Goal: Task Accomplishment & Management: Manage account settings

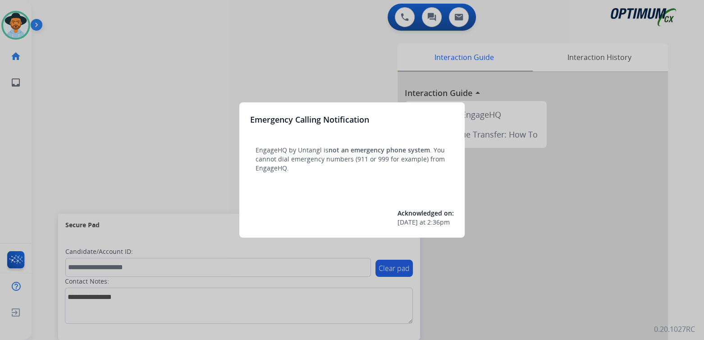
drag, startPoint x: 173, startPoint y: 57, endPoint x: 173, endPoint y: 49, distance: 8.1
click at [173, 49] on div at bounding box center [352, 170] width 704 height 340
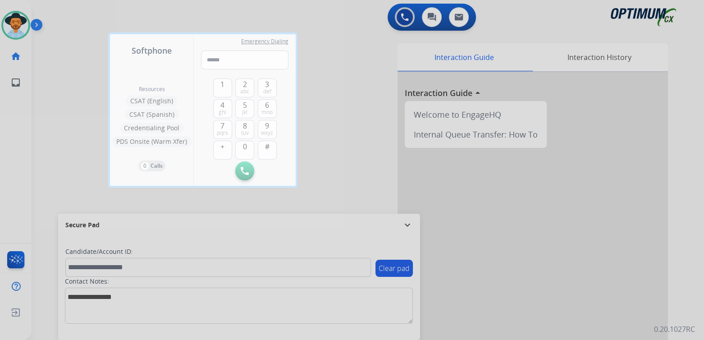
drag, startPoint x: 338, startPoint y: 57, endPoint x: 310, endPoint y: 43, distance: 31.9
click at [331, 53] on div at bounding box center [352, 170] width 704 height 340
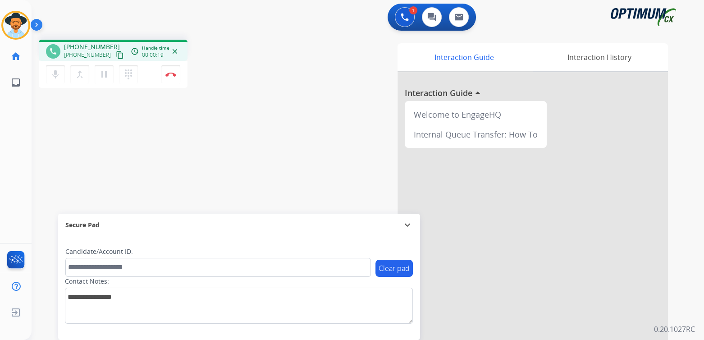
click at [418, 218] on div "Secure Pad expand_more" at bounding box center [239, 225] width 362 height 23
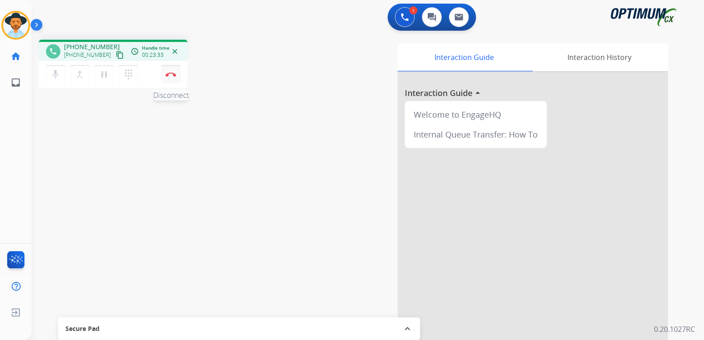
click at [168, 74] on img at bounding box center [170, 74] width 11 height 5
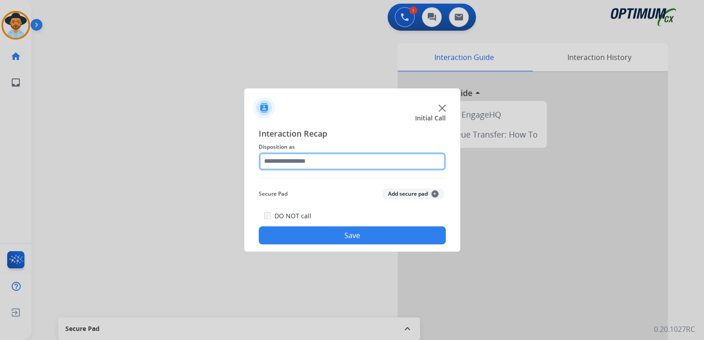
click at [315, 161] on input "text" at bounding box center [352, 161] width 187 height 18
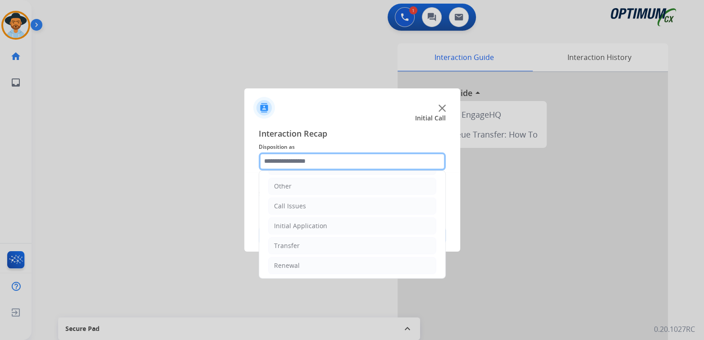
scroll to position [60, 0]
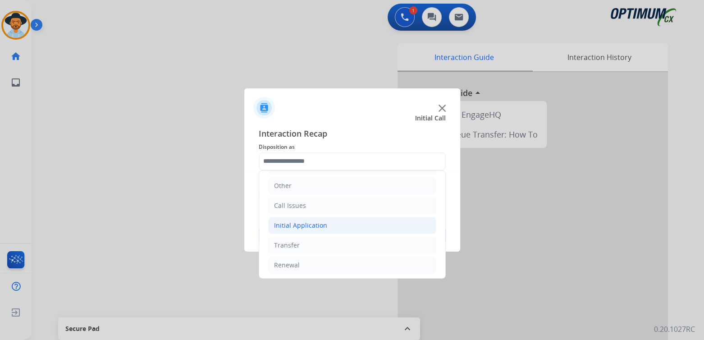
click at [304, 225] on div "Initial Application" at bounding box center [300, 225] width 53 height 9
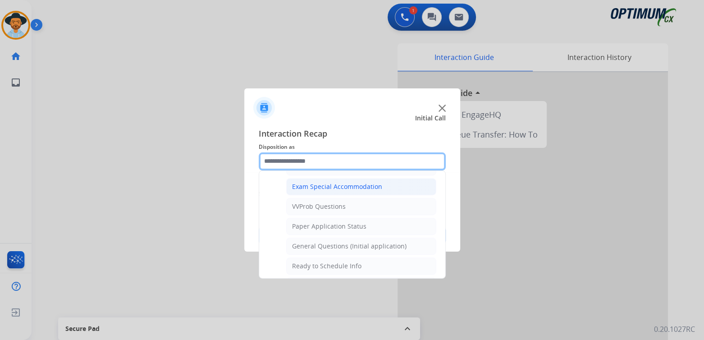
scroll to position [465, 0]
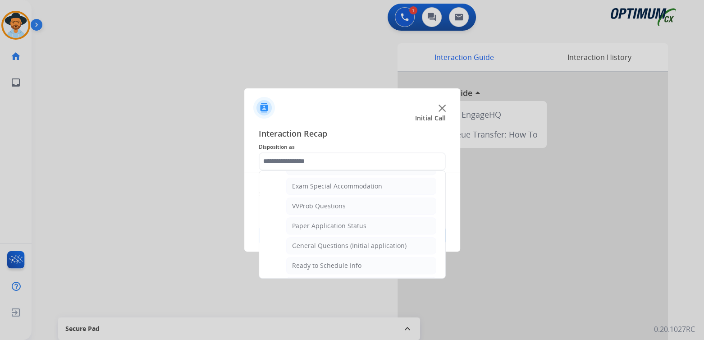
drag, startPoint x: 327, startPoint y: 240, endPoint x: 351, endPoint y: 241, distance: 23.9
click at [327, 241] on div "General Questions (Initial application)" at bounding box center [349, 245] width 115 height 9
type input "**********"
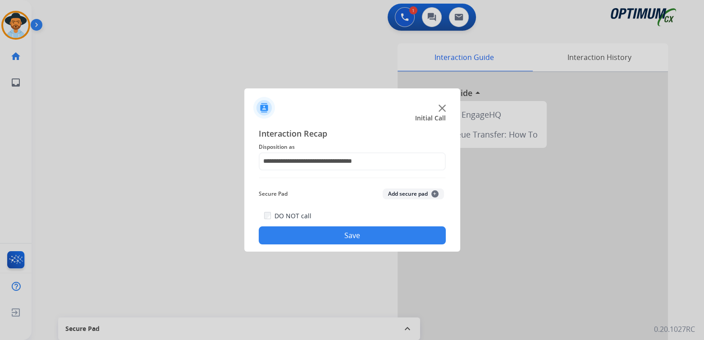
click at [370, 230] on button "Save" at bounding box center [352, 235] width 187 height 18
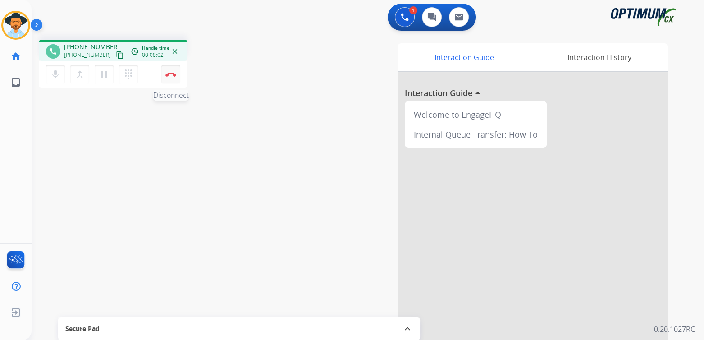
click at [170, 73] on img at bounding box center [170, 74] width 11 height 5
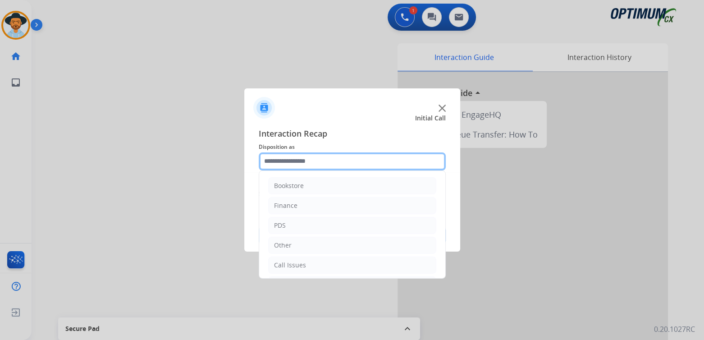
click at [316, 162] on input "text" at bounding box center [352, 161] width 187 height 18
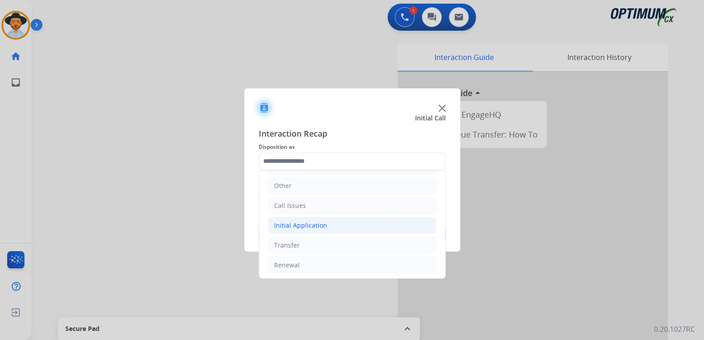
click at [313, 225] on div "Initial Application" at bounding box center [300, 225] width 53 height 9
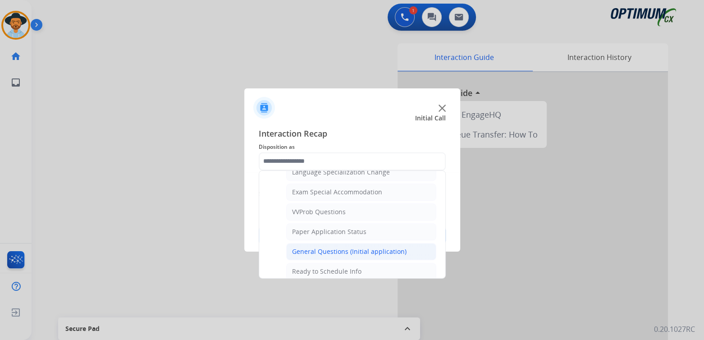
scroll to position [460, 0]
click at [331, 246] on div "General Questions (Initial application)" at bounding box center [349, 250] width 115 height 9
type input "**********"
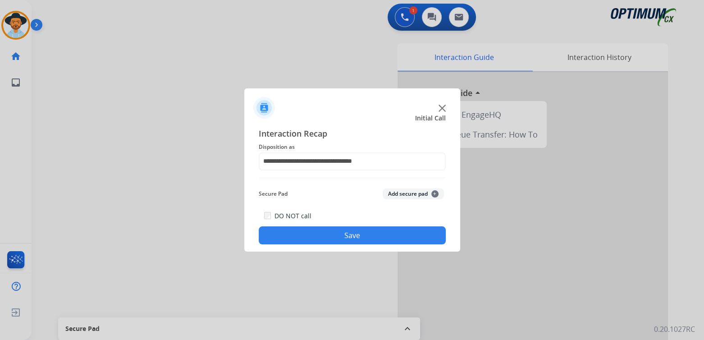
click at [365, 235] on button "Save" at bounding box center [352, 235] width 187 height 18
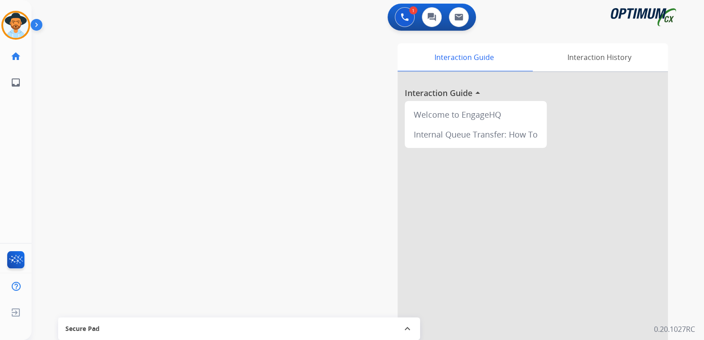
scroll to position [0, 0]
drag, startPoint x: 223, startPoint y: 161, endPoint x: 243, endPoint y: 150, distance: 22.8
click at [242, 151] on div "swap_horiz Break voice bridge close_fullscreen Connect 3-Way Call merge_type Se…" at bounding box center [357, 220] width 651 height 376
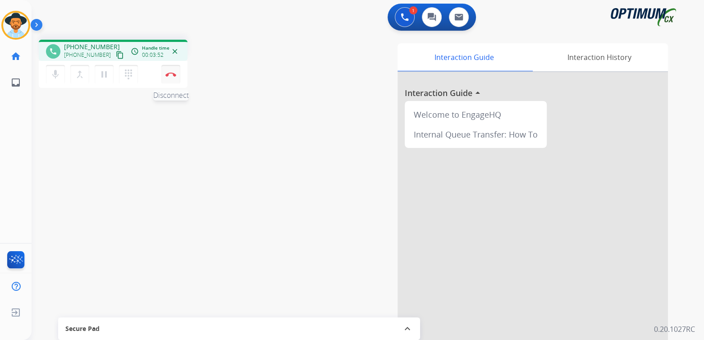
click at [172, 72] on button "Disconnect" at bounding box center [170, 74] width 19 height 19
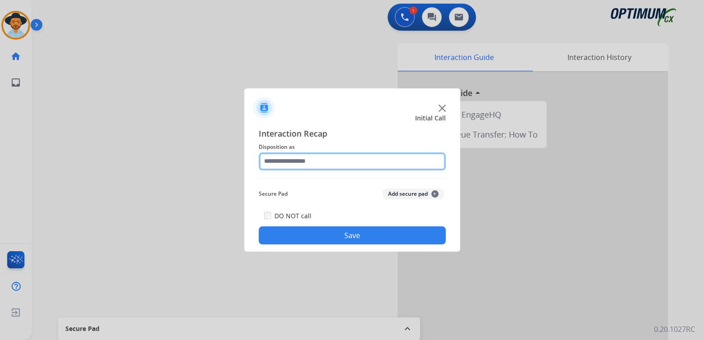
click at [320, 163] on input "text" at bounding box center [352, 161] width 187 height 18
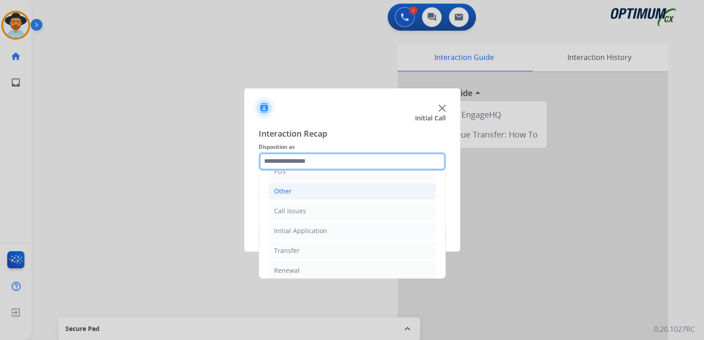
scroll to position [59, 0]
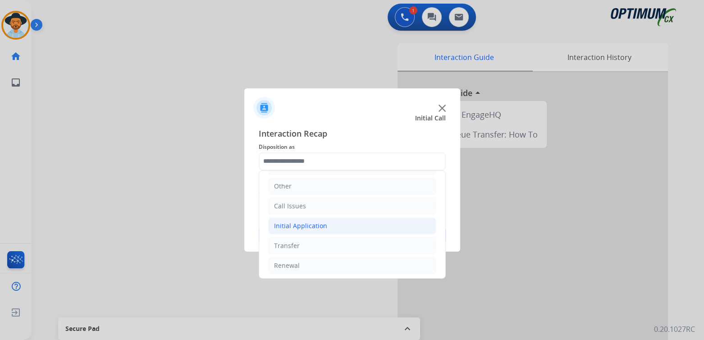
click at [303, 219] on li "Initial Application" at bounding box center [352, 225] width 168 height 17
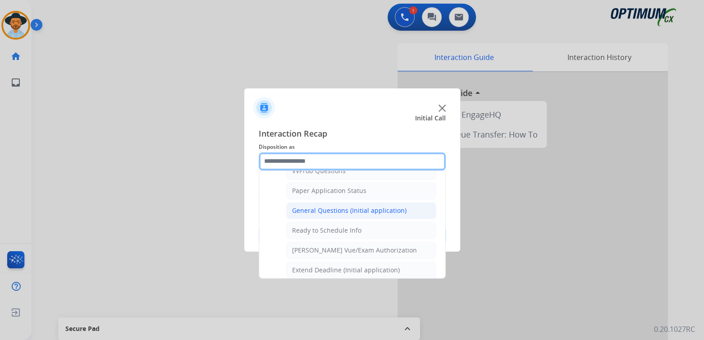
scroll to position [502, 0]
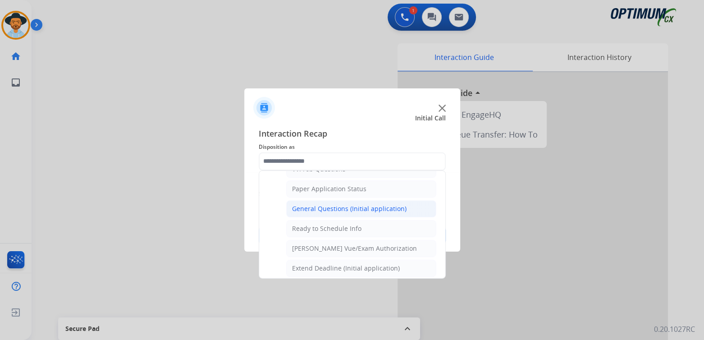
click at [328, 204] on div "General Questions (Initial application)" at bounding box center [349, 208] width 115 height 9
type input "**********"
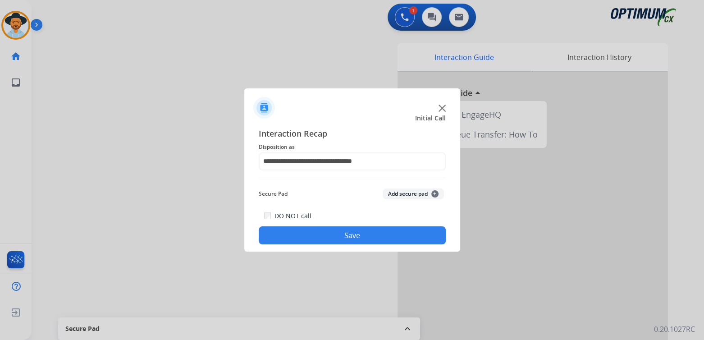
drag, startPoint x: 355, startPoint y: 230, endPoint x: 359, endPoint y: 235, distance: 7.0
click at [357, 233] on button "Save" at bounding box center [352, 235] width 187 height 18
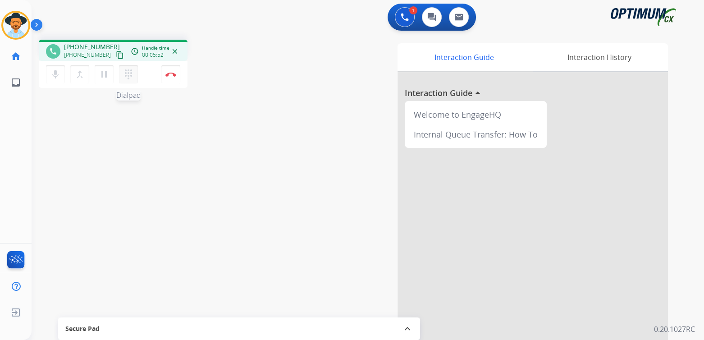
click at [129, 75] on mat-icon "dialpad" at bounding box center [128, 74] width 11 height 11
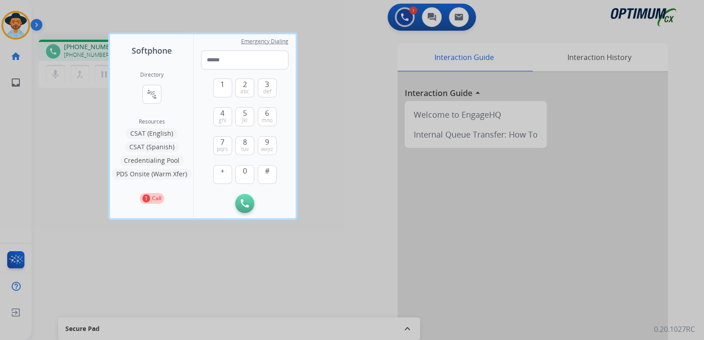
click at [153, 159] on button "Credentialing Pool" at bounding box center [151, 160] width 64 height 11
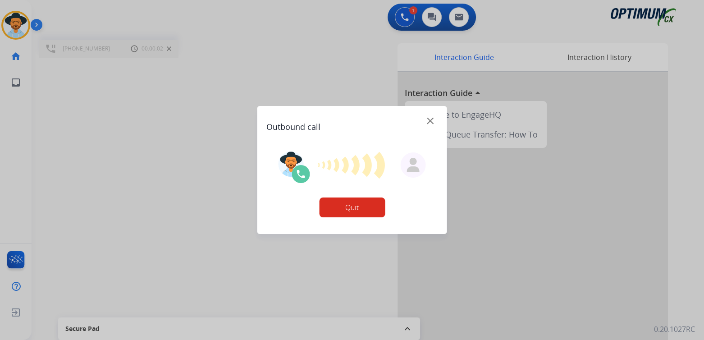
click at [429, 118] on img at bounding box center [430, 121] width 7 height 7
click at [432, 119] on img at bounding box center [430, 121] width 7 height 7
click at [345, 208] on button "Quit" at bounding box center [352, 207] width 66 height 20
click at [431, 121] on img at bounding box center [430, 121] width 7 height 7
drag, startPoint x: 349, startPoint y: 206, endPoint x: 358, endPoint y: 202, distance: 10.7
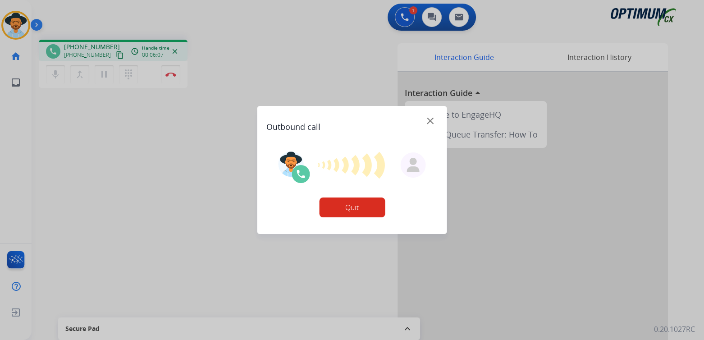
click at [349, 206] on button "Quit" at bounding box center [352, 207] width 66 height 20
click at [358, 202] on button "Quit" at bounding box center [352, 207] width 66 height 20
click at [358, 204] on button "Quit" at bounding box center [352, 207] width 66 height 20
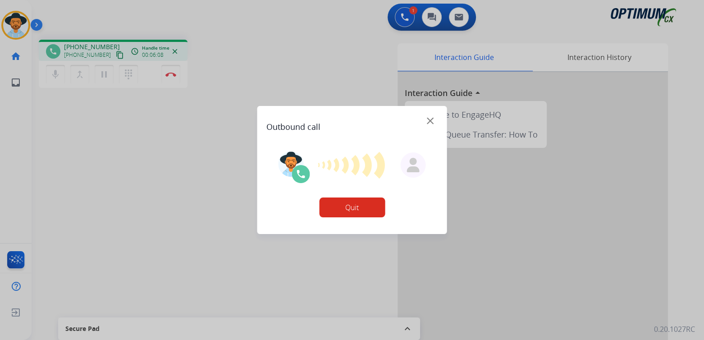
click at [358, 204] on button "Quit" at bounding box center [352, 207] width 66 height 20
click at [358, 203] on button "Quit" at bounding box center [352, 207] width 66 height 20
click at [359, 204] on button "Quit" at bounding box center [352, 207] width 66 height 20
click at [432, 121] on img at bounding box center [430, 121] width 7 height 7
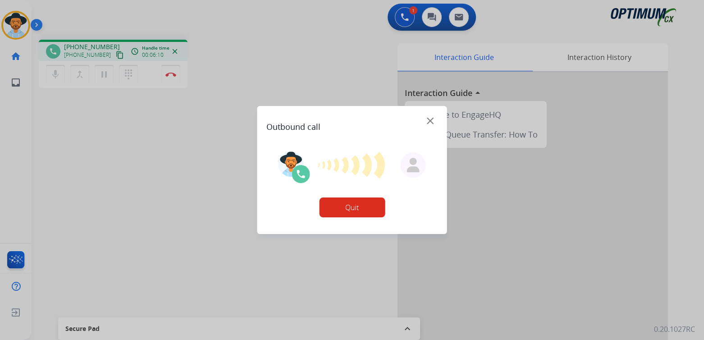
drag, startPoint x: 138, startPoint y: 153, endPoint x: 135, endPoint y: 132, distance: 21.9
click at [137, 146] on div at bounding box center [352, 170] width 704 height 340
drag, startPoint x: 171, startPoint y: 76, endPoint x: 184, endPoint y: 73, distance: 13.7
click at [174, 74] on div at bounding box center [352, 170] width 704 height 340
click at [431, 119] on img at bounding box center [430, 121] width 7 height 7
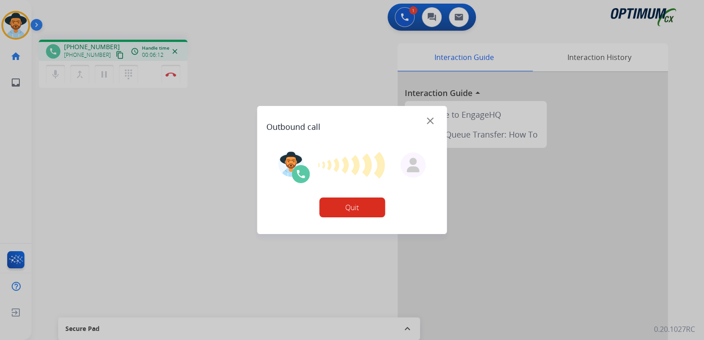
click at [433, 122] on img at bounding box center [430, 121] width 7 height 7
click at [358, 204] on button "Quit" at bounding box center [352, 207] width 66 height 20
click at [433, 119] on div "Outbound call" at bounding box center [352, 123] width 172 height 20
click at [433, 119] on img at bounding box center [430, 121] width 7 height 7
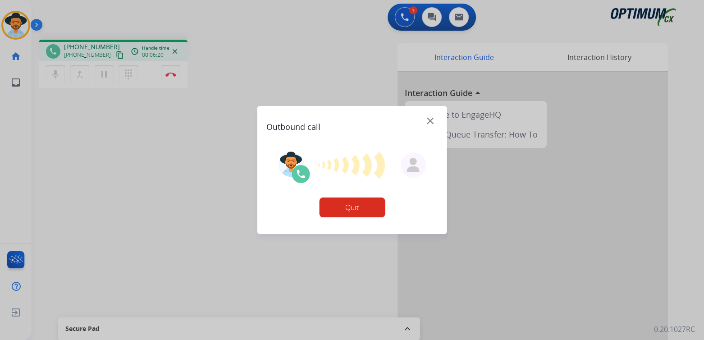
click at [433, 119] on img at bounding box center [430, 121] width 7 height 7
drag, startPoint x: 186, startPoint y: 151, endPoint x: 179, endPoint y: 135, distance: 17.4
click at [183, 142] on div at bounding box center [352, 170] width 704 height 340
drag, startPoint x: 175, startPoint y: 127, endPoint x: 160, endPoint y: 64, distance: 64.5
click at [162, 76] on div at bounding box center [352, 170] width 704 height 340
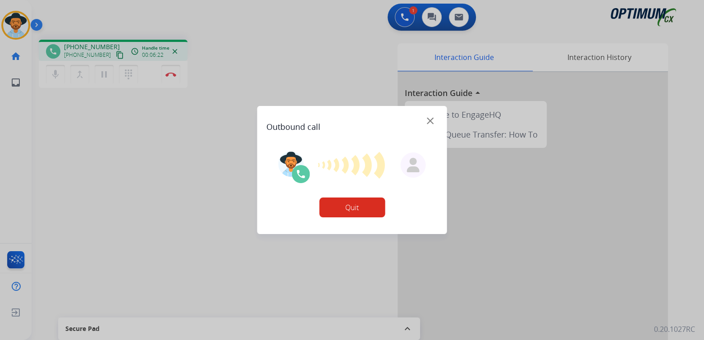
drag, startPoint x: 168, startPoint y: 67, endPoint x: 170, endPoint y: 73, distance: 7.0
click at [173, 72] on div at bounding box center [352, 170] width 704 height 340
click at [169, 74] on div at bounding box center [352, 170] width 704 height 340
click at [170, 76] on div at bounding box center [352, 170] width 704 height 340
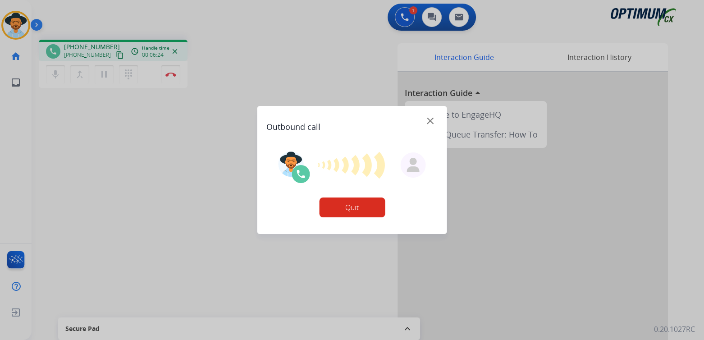
drag, startPoint x: 354, startPoint y: 207, endPoint x: 447, endPoint y: 154, distance: 106.9
click at [358, 205] on button "Quit" at bounding box center [352, 207] width 66 height 20
click at [432, 119] on img at bounding box center [430, 121] width 7 height 7
click at [360, 207] on button "Quit" at bounding box center [352, 207] width 66 height 20
click at [356, 210] on button "Quit" at bounding box center [352, 207] width 66 height 20
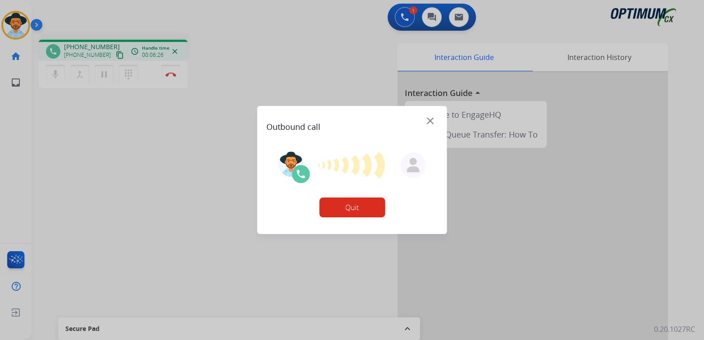
drag, startPoint x: 356, startPoint y: 208, endPoint x: 406, endPoint y: 147, distance: 78.5
click at [360, 201] on button "Quit" at bounding box center [352, 207] width 66 height 20
click at [431, 119] on img at bounding box center [430, 121] width 7 height 7
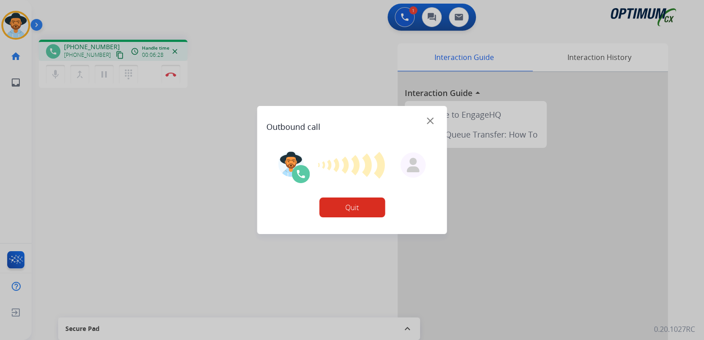
click at [431, 119] on img at bounding box center [430, 121] width 7 height 7
click at [432, 122] on div "Outbound call" at bounding box center [352, 123] width 172 height 20
click at [185, 149] on div at bounding box center [352, 170] width 704 height 340
click at [354, 206] on button "Quit" at bounding box center [352, 207] width 66 height 20
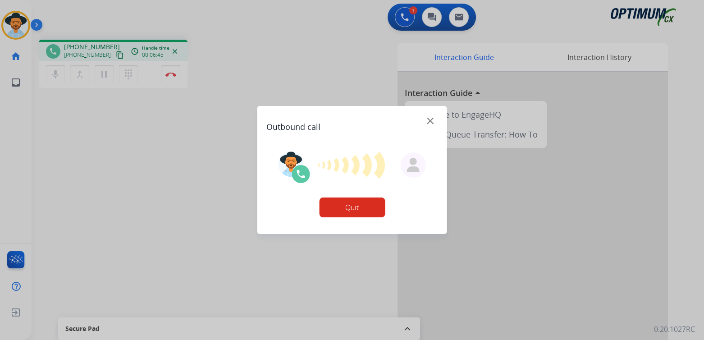
click at [432, 118] on img at bounding box center [430, 121] width 7 height 7
click at [353, 210] on button "Quit" at bounding box center [352, 207] width 66 height 20
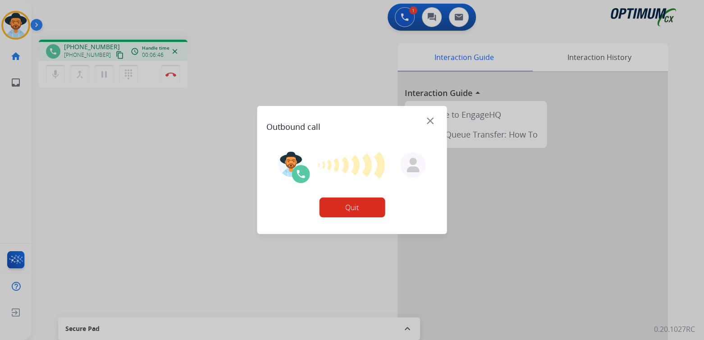
click at [353, 210] on button "Quit" at bounding box center [352, 207] width 66 height 20
drag, startPoint x: 186, startPoint y: 166, endPoint x: 182, endPoint y: 122, distance: 44.4
click at [183, 133] on div at bounding box center [352, 170] width 704 height 340
click at [431, 120] on img at bounding box center [430, 121] width 7 height 7
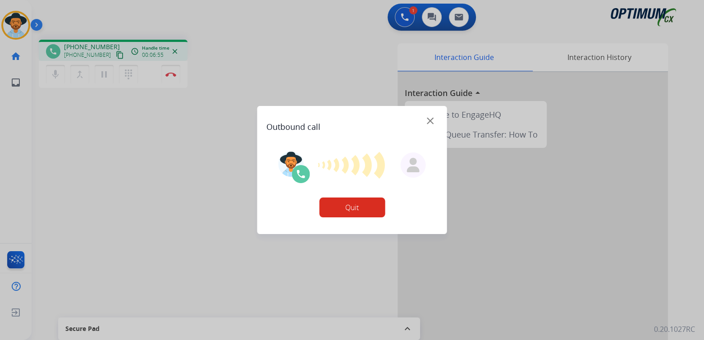
click at [352, 206] on button "Quit" at bounding box center [352, 207] width 66 height 20
click at [431, 117] on div "Outbound call" at bounding box center [352, 123] width 172 height 20
click at [431, 118] on img at bounding box center [430, 121] width 7 height 7
drag, startPoint x: 425, startPoint y: 119, endPoint x: 290, endPoint y: 96, distance: 137.2
click at [405, 112] on div "Outbound call Quit" at bounding box center [352, 170] width 190 height 128
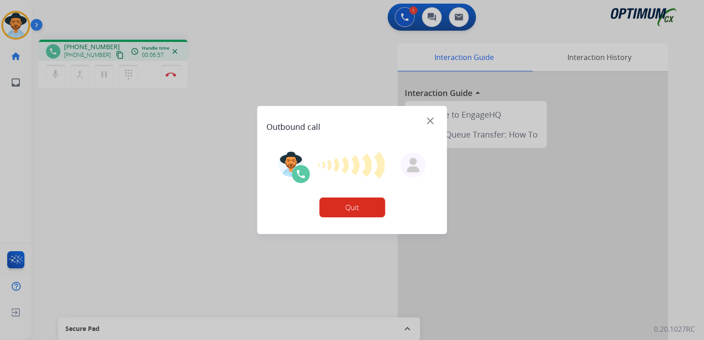
drag, startPoint x: 111, startPoint y: 129, endPoint x: 107, endPoint y: 131, distance: 5.0
click at [107, 135] on div at bounding box center [352, 170] width 704 height 340
drag, startPoint x: 122, startPoint y: 112, endPoint x: 175, endPoint y: 75, distance: 64.5
click at [131, 102] on div at bounding box center [352, 170] width 704 height 340
drag, startPoint x: 176, startPoint y: 75, endPoint x: 170, endPoint y: 76, distance: 5.5
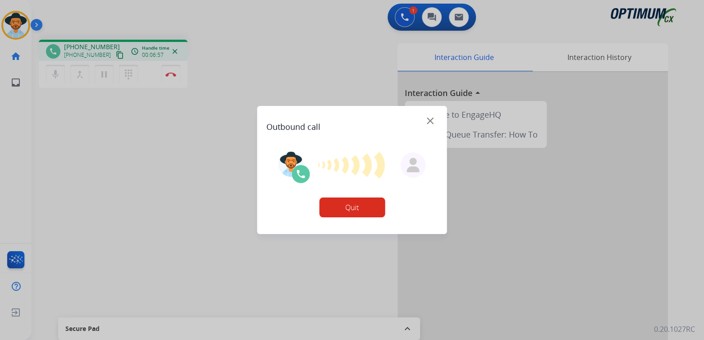
click at [172, 76] on div at bounding box center [352, 170] width 704 height 340
click at [170, 76] on div at bounding box center [352, 170] width 704 height 340
drag, startPoint x: 14, startPoint y: 23, endPoint x: 56, endPoint y: 17, distance: 42.9
click at [14, 23] on div at bounding box center [352, 170] width 704 height 340
click at [405, 18] on div at bounding box center [352, 170] width 704 height 340
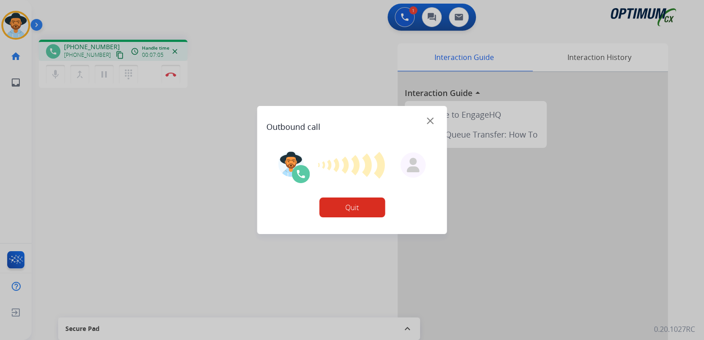
click at [317, 64] on div at bounding box center [352, 170] width 704 height 340
click at [431, 118] on img at bounding box center [430, 121] width 7 height 7
click at [351, 207] on button "Quit" at bounding box center [352, 207] width 66 height 20
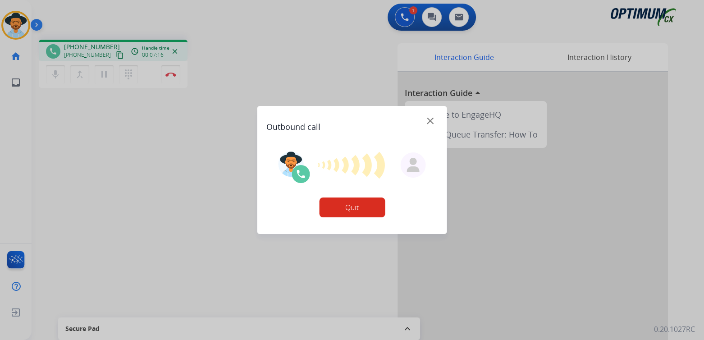
click at [351, 207] on button "Quit" at bounding box center [352, 207] width 66 height 20
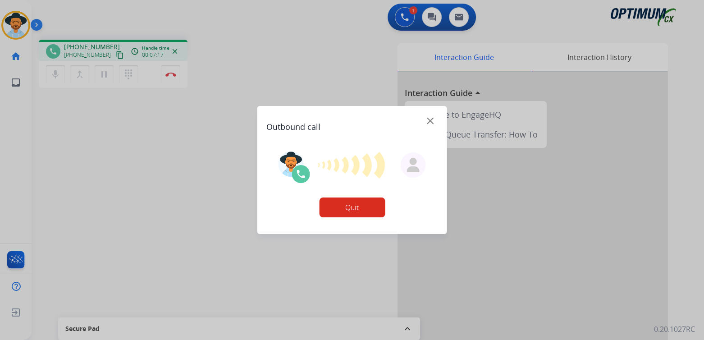
click at [351, 207] on button "Quit" at bounding box center [352, 207] width 66 height 20
drag, startPoint x: 351, startPoint y: 207, endPoint x: 335, endPoint y: 191, distance: 21.7
click at [335, 191] on div "Quit" at bounding box center [352, 184] width 172 height 85
click at [297, 169] on img at bounding box center [301, 174] width 18 height 18
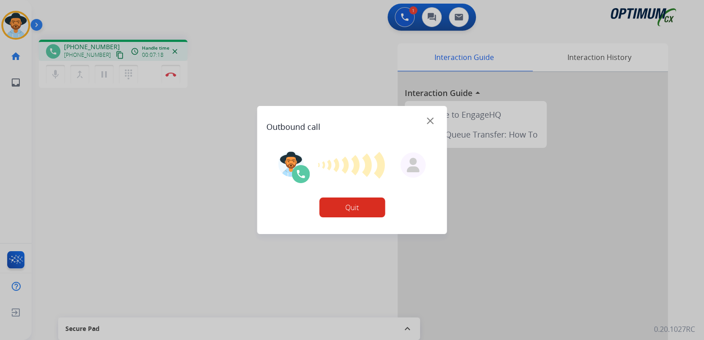
click at [287, 159] on img at bounding box center [290, 163] width 25 height 25
click at [289, 157] on img at bounding box center [290, 163] width 25 height 25
drag, startPoint x: 289, startPoint y: 157, endPoint x: 294, endPoint y: 153, distance: 6.8
click at [290, 156] on img at bounding box center [290, 163] width 25 height 25
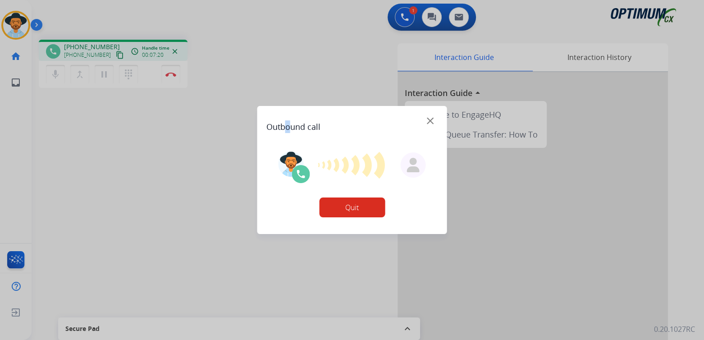
drag, startPoint x: 286, startPoint y: 130, endPoint x: 361, endPoint y: 132, distance: 74.4
click at [292, 134] on div "Outbound call Quit" at bounding box center [352, 170] width 190 height 128
click at [435, 117] on div "Outbound call" at bounding box center [352, 123] width 172 height 20
click at [433, 118] on div "Outbound call" at bounding box center [352, 123] width 172 height 20
click at [432, 118] on img at bounding box center [430, 121] width 7 height 7
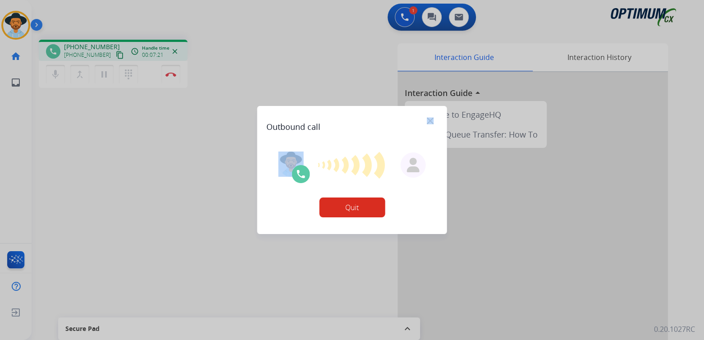
click at [432, 118] on img at bounding box center [430, 121] width 7 height 7
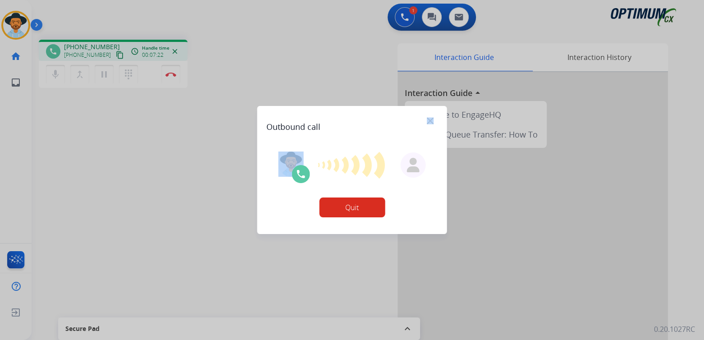
click at [432, 118] on img at bounding box center [430, 121] width 7 height 7
drag, startPoint x: 432, startPoint y: 118, endPoint x: 431, endPoint y: 146, distance: 28.0
click at [431, 146] on div "Outbound call Quit" at bounding box center [352, 170] width 190 height 128
click at [429, 119] on img at bounding box center [430, 121] width 7 height 7
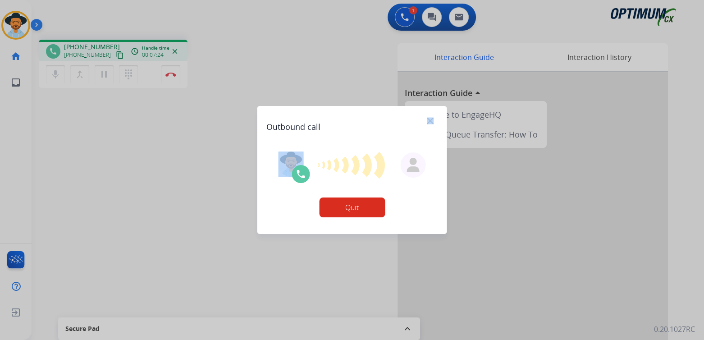
click at [429, 119] on img at bounding box center [430, 121] width 7 height 7
drag, startPoint x: 429, startPoint y: 119, endPoint x: 399, endPoint y: 150, distance: 42.4
click at [404, 147] on div "Outbound call Quit" at bounding box center [352, 170] width 190 height 128
click at [347, 202] on button "Quit" at bounding box center [352, 207] width 66 height 20
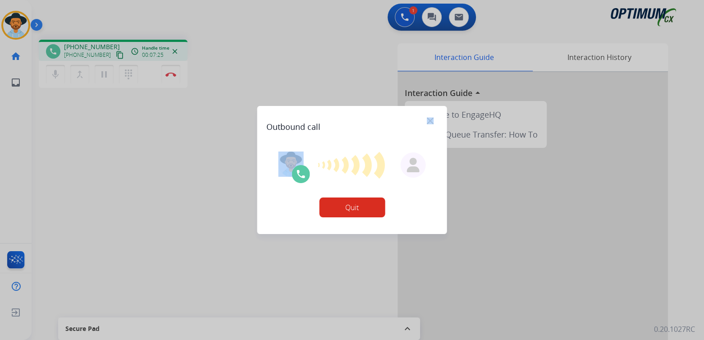
click at [347, 202] on button "Quit" at bounding box center [352, 207] width 66 height 20
click at [351, 207] on button "Quit" at bounding box center [352, 207] width 66 height 20
drag, startPoint x: 351, startPoint y: 208, endPoint x: 274, endPoint y: 68, distance: 159.6
click at [274, 68] on div at bounding box center [352, 170] width 704 height 340
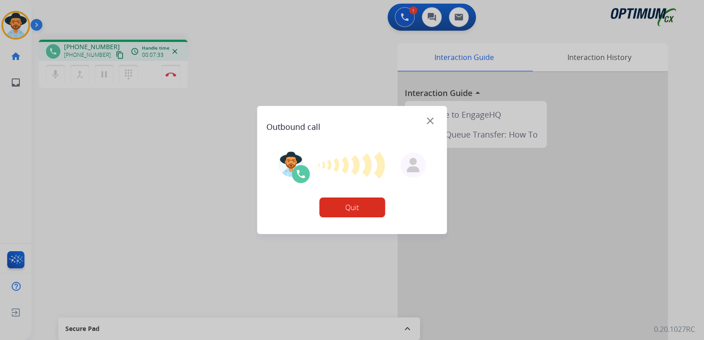
drag, startPoint x: 127, startPoint y: 145, endPoint x: 132, endPoint y: 131, distance: 14.4
click at [129, 141] on div at bounding box center [352, 170] width 704 height 340
click at [170, 71] on div at bounding box center [352, 170] width 704 height 340
click at [170, 72] on div at bounding box center [352, 170] width 704 height 340
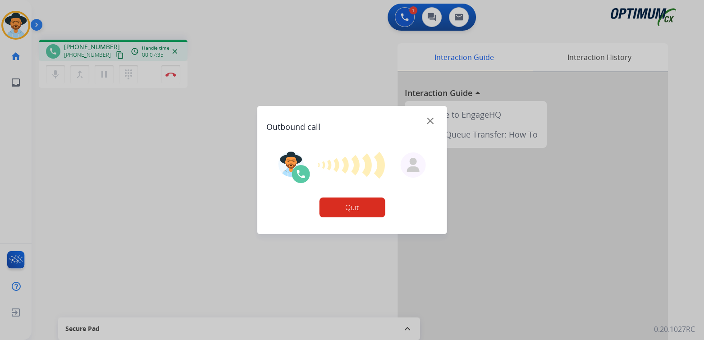
click at [170, 72] on div at bounding box center [352, 170] width 704 height 340
drag, startPoint x: 170, startPoint y: 72, endPoint x: 378, endPoint y: 96, distance: 208.7
click at [245, 94] on div at bounding box center [352, 170] width 704 height 340
click at [431, 116] on div "Outbound call" at bounding box center [352, 123] width 172 height 20
click at [430, 118] on img at bounding box center [430, 121] width 7 height 7
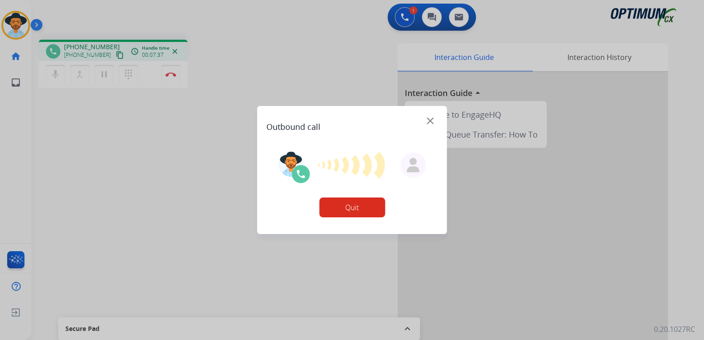
click at [351, 210] on button "Quit" at bounding box center [352, 207] width 66 height 20
click at [352, 210] on button "Quit" at bounding box center [352, 207] width 66 height 20
drag, startPoint x: 339, startPoint y: 200, endPoint x: 151, endPoint y: 104, distance: 211.3
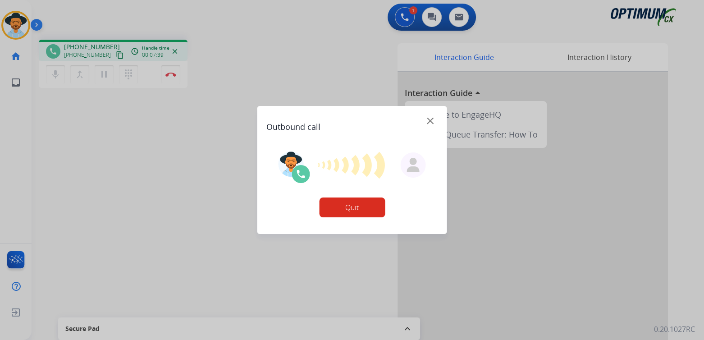
click at [215, 136] on div at bounding box center [352, 170] width 704 height 340
click at [194, 194] on div at bounding box center [352, 170] width 704 height 340
click at [433, 120] on img at bounding box center [430, 121] width 7 height 7
click at [351, 207] on button "Quit" at bounding box center [352, 207] width 66 height 20
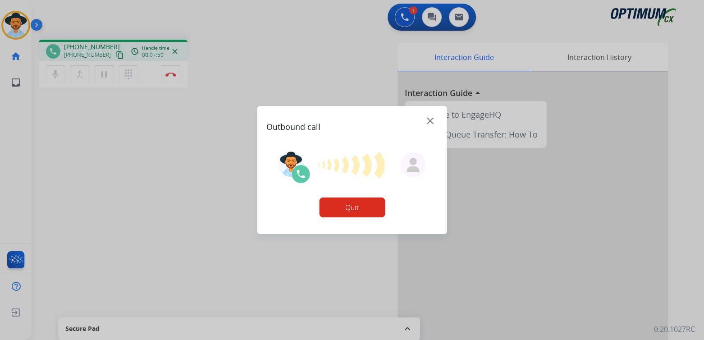
click at [351, 207] on button "Quit" at bounding box center [352, 207] width 66 height 20
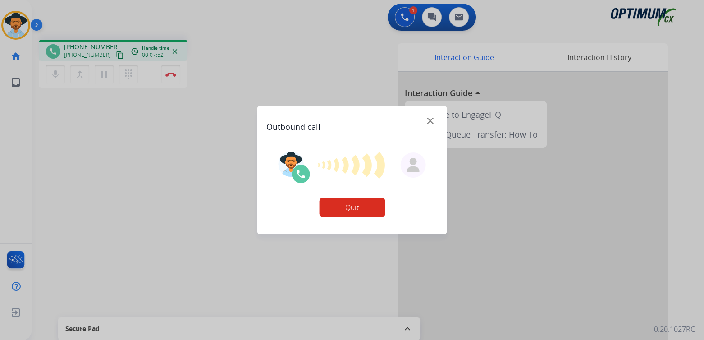
drag, startPoint x: 304, startPoint y: 60, endPoint x: 312, endPoint y: 60, distance: 7.7
click at [307, 68] on div at bounding box center [352, 170] width 704 height 340
click at [406, 16] on div at bounding box center [352, 170] width 704 height 340
drag, startPoint x: 173, startPoint y: 70, endPoint x: 174, endPoint y: 75, distance: 5.3
click at [174, 75] on div at bounding box center [352, 170] width 704 height 340
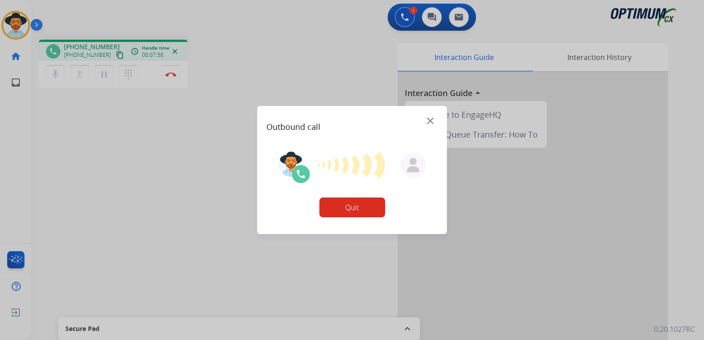
click at [174, 75] on div at bounding box center [352, 170] width 704 height 340
drag, startPoint x: 154, startPoint y: 73, endPoint x: 70, endPoint y: 44, distance: 89.0
click at [104, 59] on div at bounding box center [352, 170] width 704 height 340
click at [17, 31] on div at bounding box center [352, 170] width 704 height 340
drag, startPoint x: 18, startPoint y: 29, endPoint x: 42, endPoint y: 1, distance: 37.4
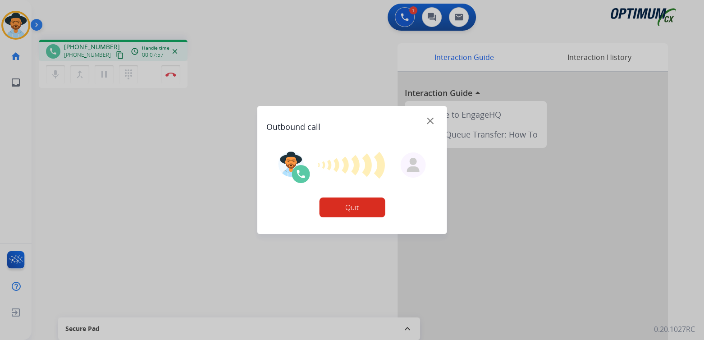
click at [30, 12] on div at bounding box center [352, 170] width 704 height 340
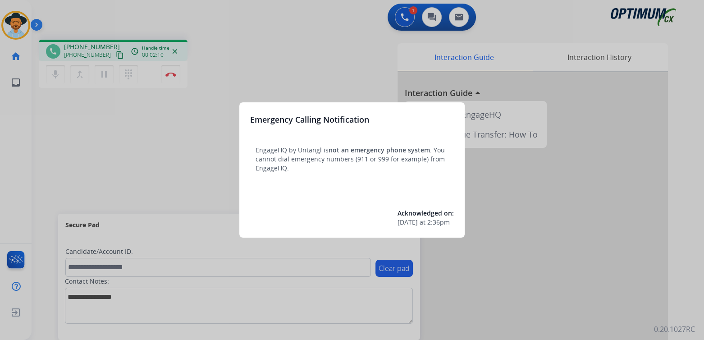
click at [316, 267] on div at bounding box center [352, 170] width 704 height 340
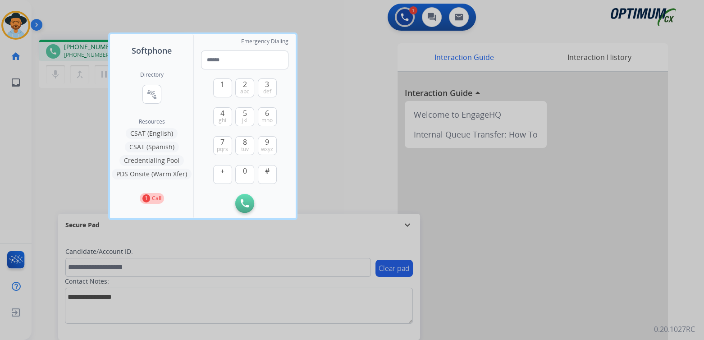
drag, startPoint x: 350, startPoint y: 100, endPoint x: 335, endPoint y: 83, distance: 22.4
click at [348, 97] on div at bounding box center [352, 170] width 704 height 340
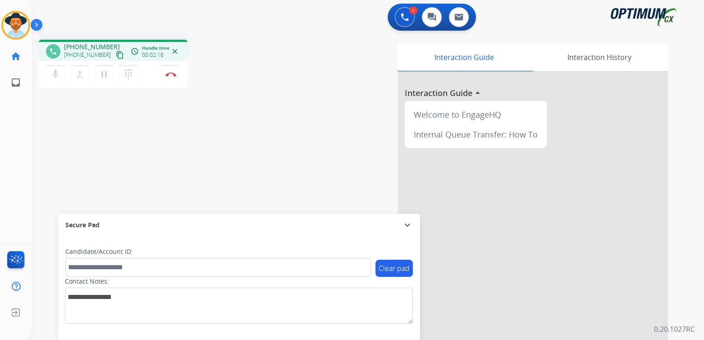
click at [407, 222] on mat-icon "expand_more" at bounding box center [407, 225] width 11 height 11
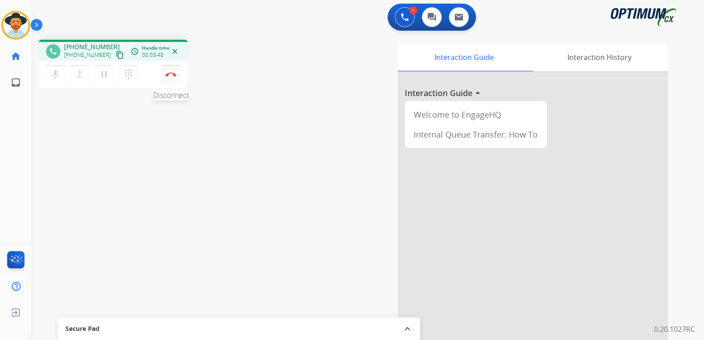
click at [170, 77] on button "Disconnect" at bounding box center [170, 74] width 19 height 19
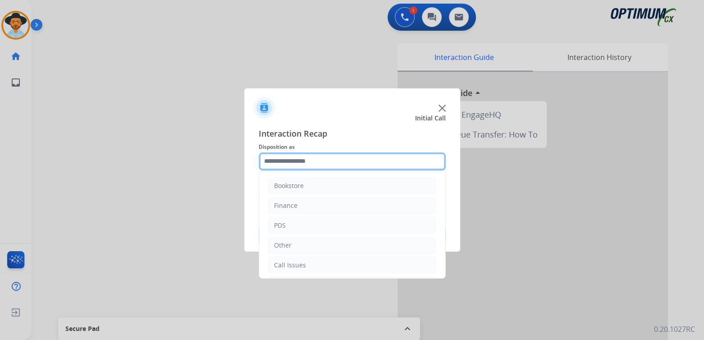
click at [304, 161] on input "text" at bounding box center [352, 161] width 187 height 18
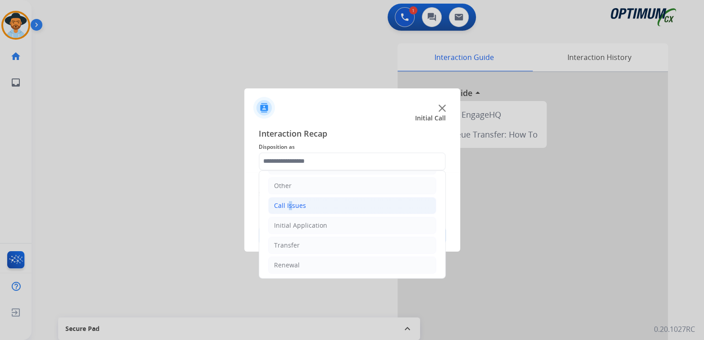
click at [287, 202] on div "Call Issues" at bounding box center [290, 205] width 32 height 9
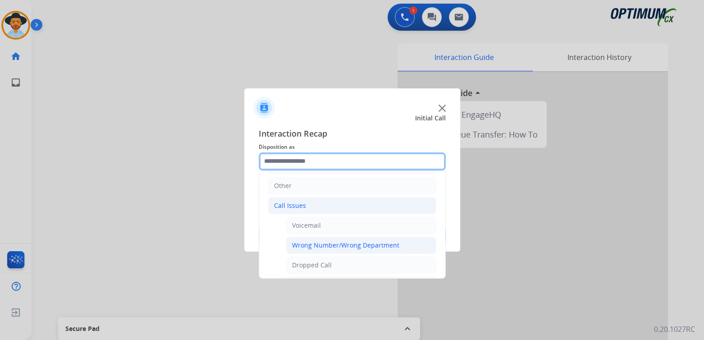
scroll to position [60, 0]
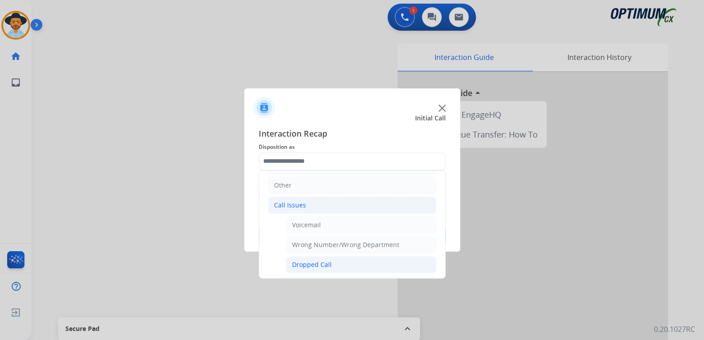
click at [321, 260] on div "Dropped Call" at bounding box center [312, 264] width 40 height 9
type input "**********"
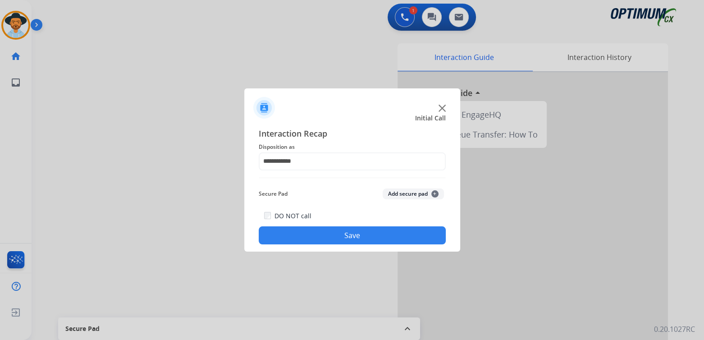
click at [345, 235] on button "Save" at bounding box center [352, 235] width 187 height 18
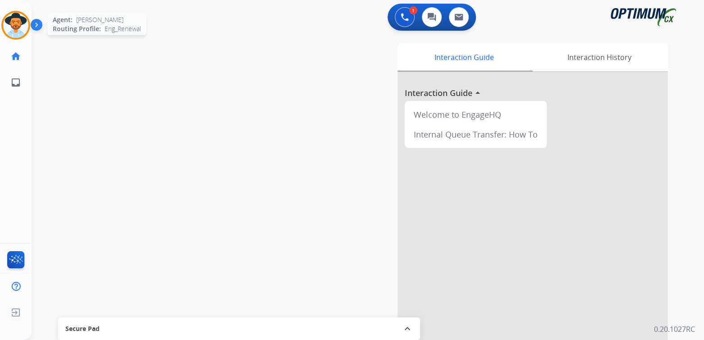
click at [13, 23] on img at bounding box center [15, 25] width 25 height 25
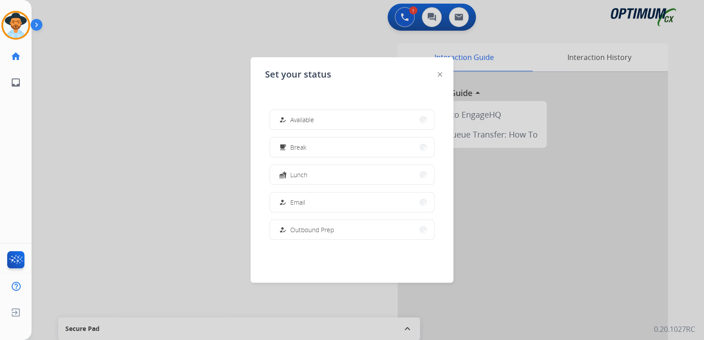
scroll to position [0, 0]
click at [318, 150] on button "free_breakfast Break" at bounding box center [352, 147] width 164 height 19
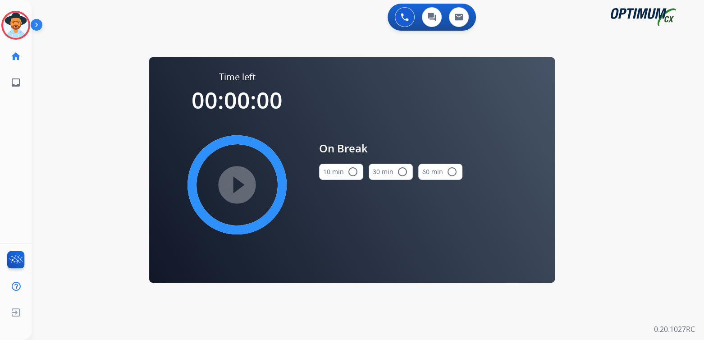
click at [351, 171] on mat-icon "radio_button_unchecked" at bounding box center [353, 171] width 11 height 11
click at [241, 180] on mat-icon "play_circle_filled" at bounding box center [237, 184] width 11 height 11
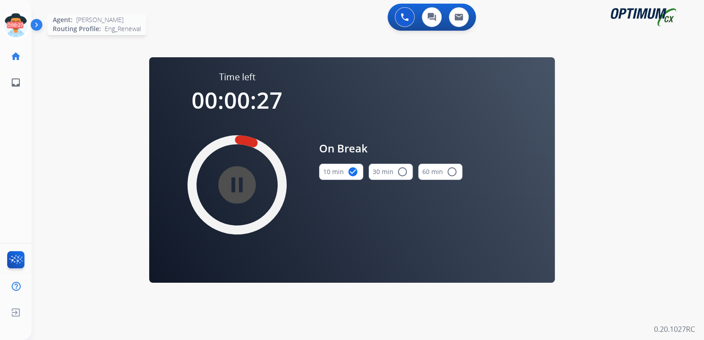
click at [13, 23] on icon at bounding box center [15, 25] width 29 height 29
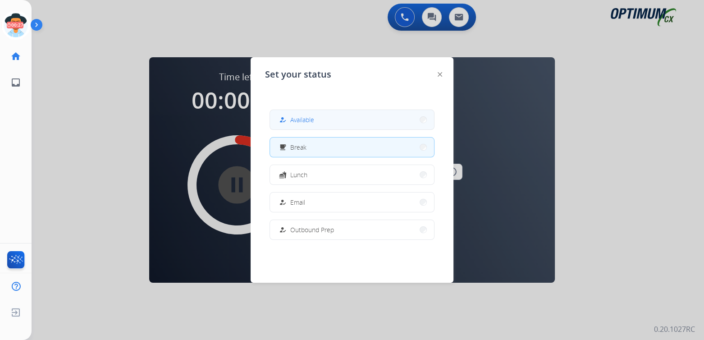
click at [302, 120] on span "Available" at bounding box center [302, 119] width 24 height 9
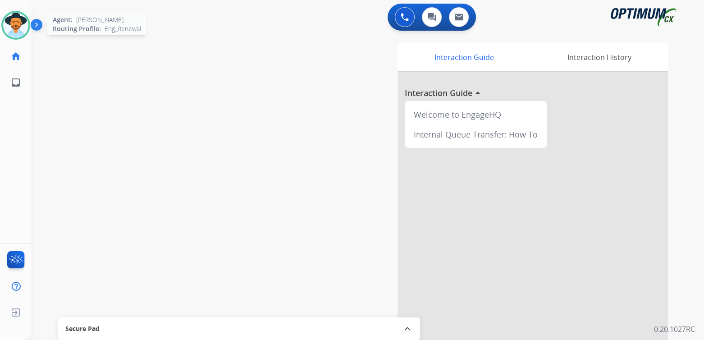
click at [21, 27] on img at bounding box center [15, 25] width 25 height 25
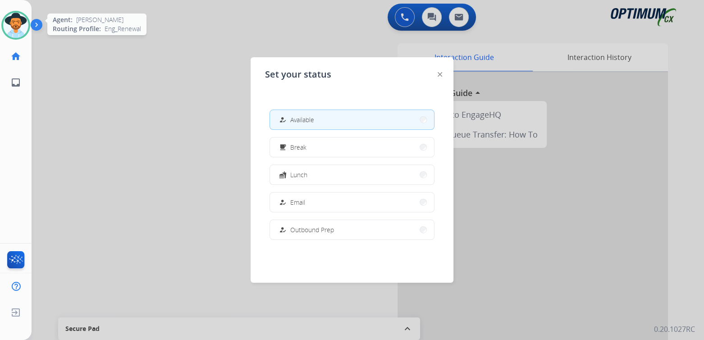
click at [21, 27] on img at bounding box center [15, 25] width 25 height 25
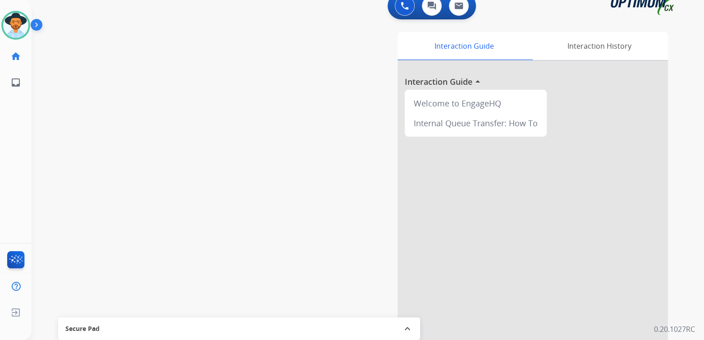
scroll to position [15, 0]
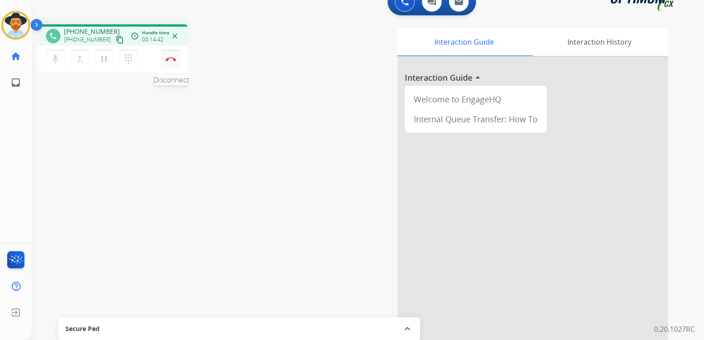
click at [173, 61] on button "Disconnect" at bounding box center [170, 59] width 19 height 19
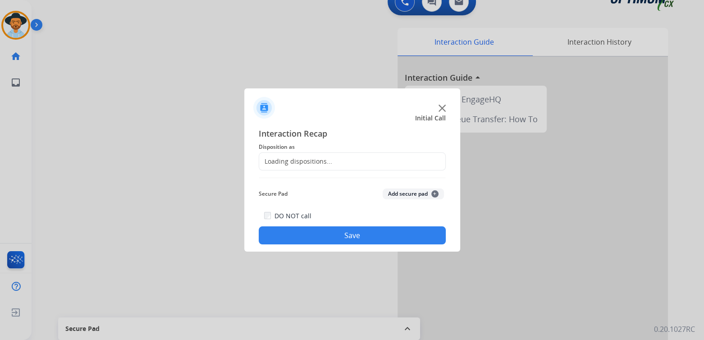
click at [327, 161] on div "Loading dispositions..." at bounding box center [295, 161] width 73 height 9
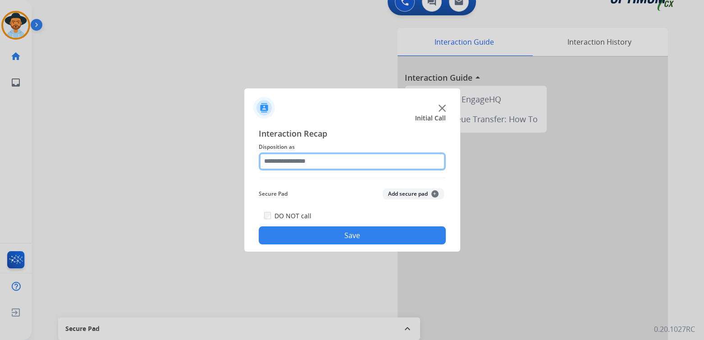
drag, startPoint x: 299, startPoint y: 164, endPoint x: 304, endPoint y: 162, distance: 5.3
click at [301, 165] on input "text" at bounding box center [352, 161] width 187 height 18
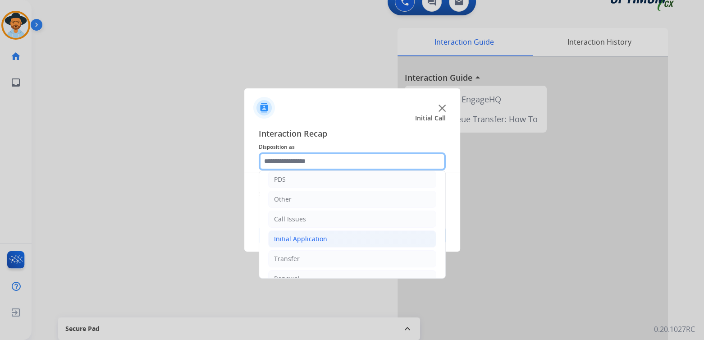
scroll to position [60, 0]
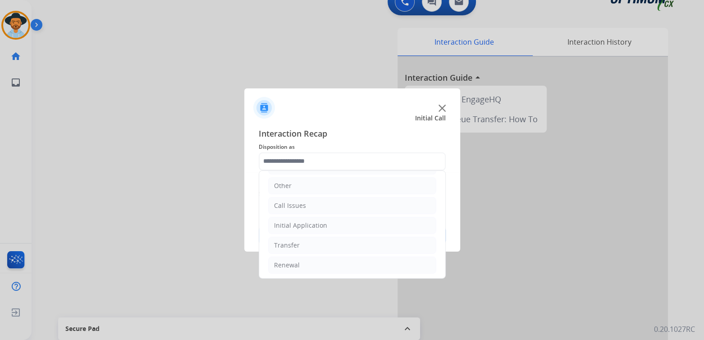
click at [329, 233] on ul "Bookstore Finance PDS Other Call Issues Initial Application Transfer Renewal" at bounding box center [352, 195] width 186 height 169
click at [327, 166] on input "text" at bounding box center [352, 161] width 187 height 18
click at [323, 223] on div "Initial Application" at bounding box center [300, 225] width 53 height 9
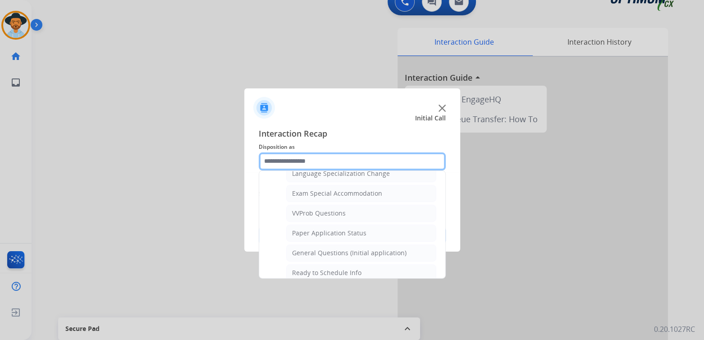
scroll to position [458, 0]
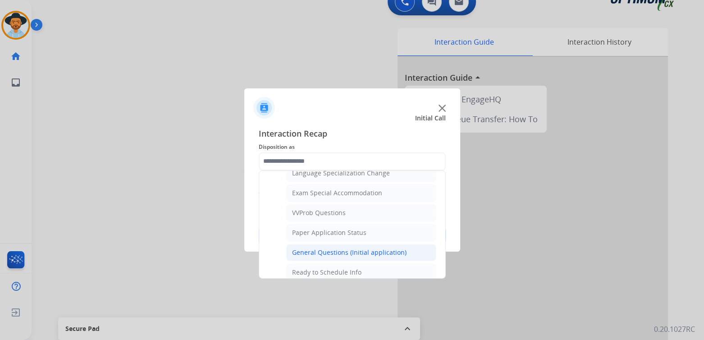
click at [330, 248] on div "General Questions (Initial application)" at bounding box center [349, 252] width 115 height 9
type input "**********"
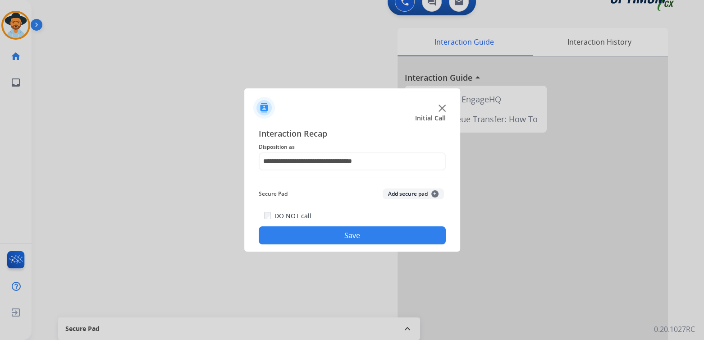
click at [331, 235] on button "Save" at bounding box center [352, 235] width 187 height 18
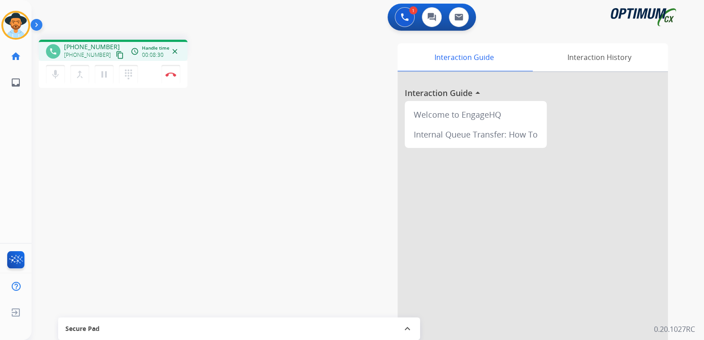
scroll to position [0, 0]
click at [443, 190] on div at bounding box center [533, 240] width 271 height 336
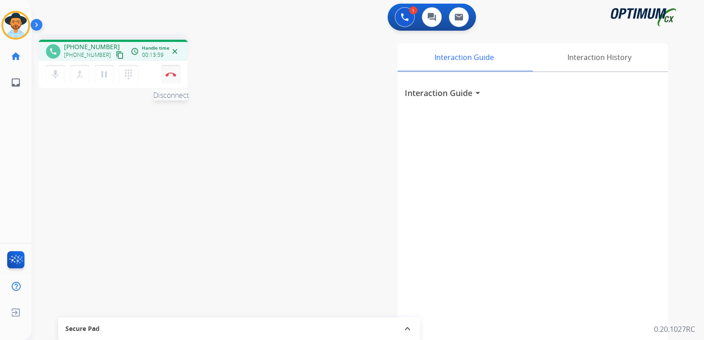
click at [170, 74] on img at bounding box center [170, 74] width 11 height 5
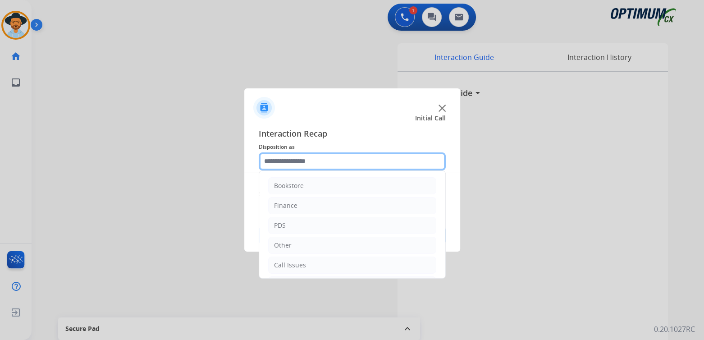
click at [317, 162] on input "text" at bounding box center [352, 161] width 187 height 18
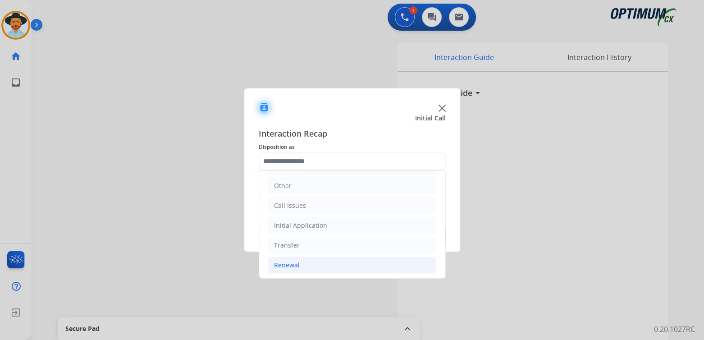
click at [294, 266] on div "Renewal" at bounding box center [287, 265] width 26 height 9
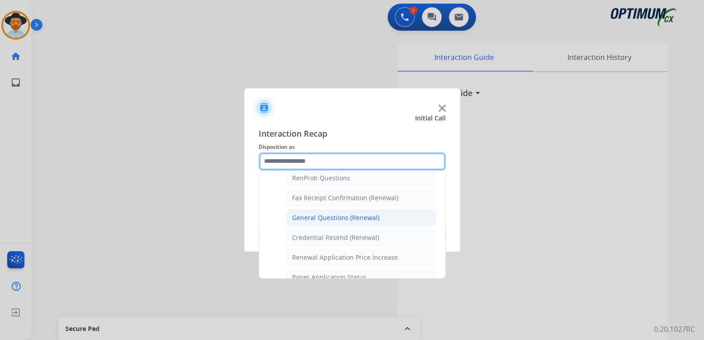
scroll to position [235, 0]
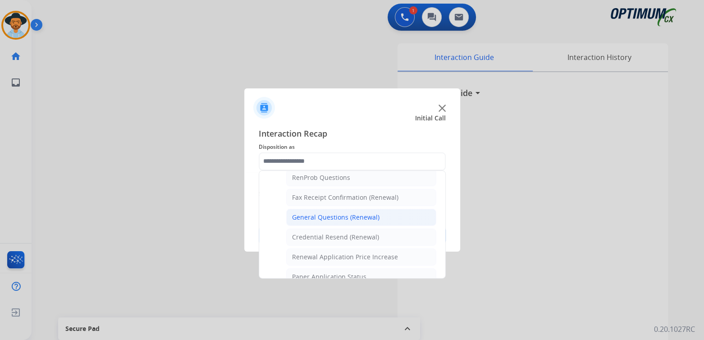
click at [324, 213] on div "General Questions (Renewal)" at bounding box center [335, 217] width 87 height 9
type input "**********"
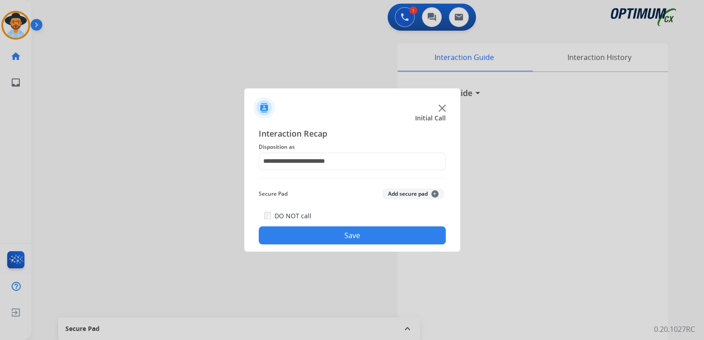
drag, startPoint x: 335, startPoint y: 233, endPoint x: 697, endPoint y: 177, distance: 366.8
click at [337, 233] on button "Save" at bounding box center [352, 235] width 187 height 18
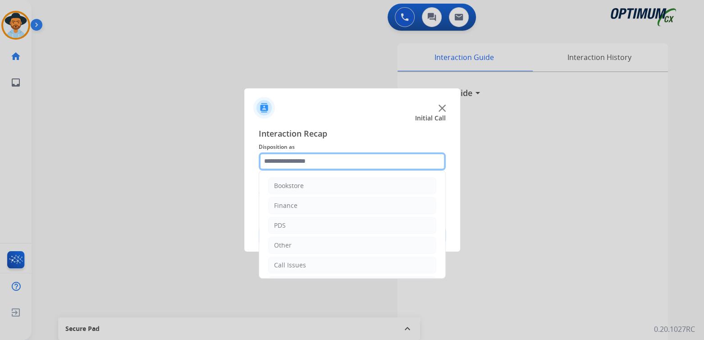
click at [306, 165] on input "text" at bounding box center [352, 161] width 187 height 18
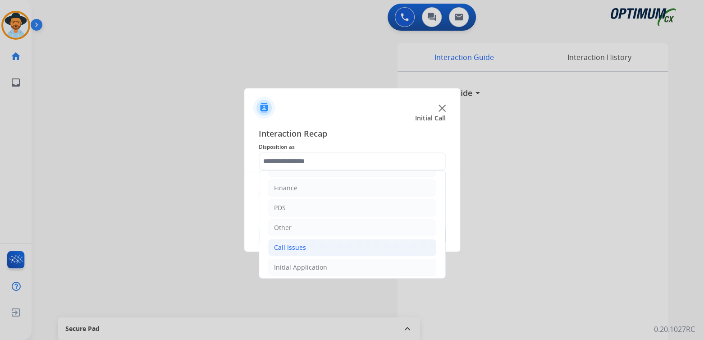
click at [312, 262] on li "Initial Application" at bounding box center [352, 267] width 168 height 17
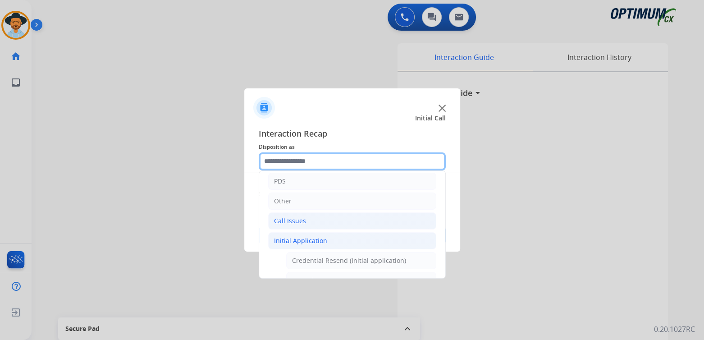
scroll to position [45, 0]
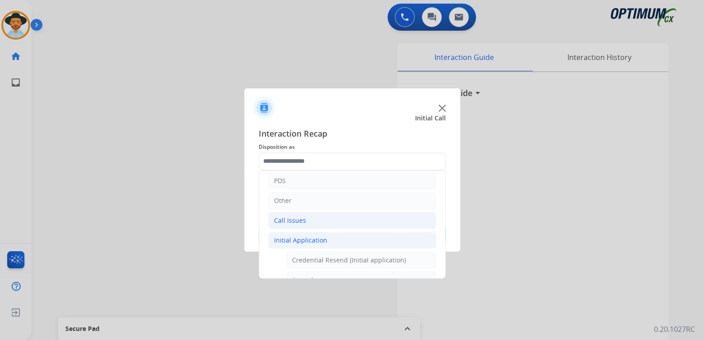
click at [311, 216] on li "Call Issues" at bounding box center [352, 220] width 168 height 17
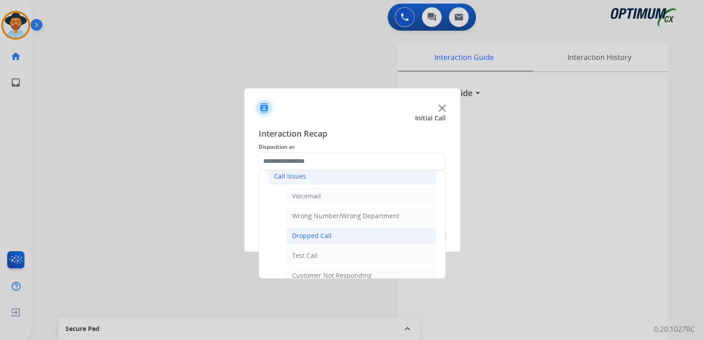
scroll to position [89, 0]
click at [317, 234] on div "Dropped Call" at bounding box center [312, 235] width 40 height 9
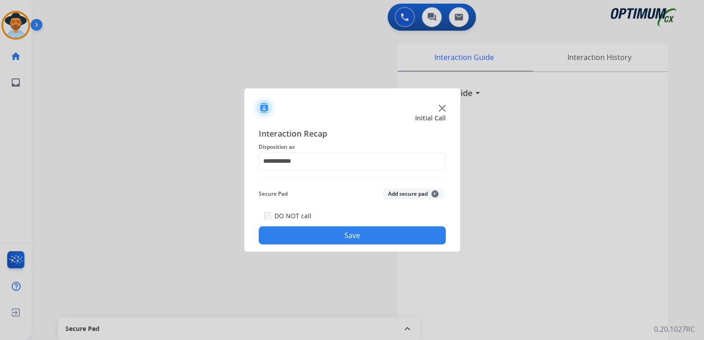
click at [310, 153] on div "**********" at bounding box center [352, 186] width 187 height 118
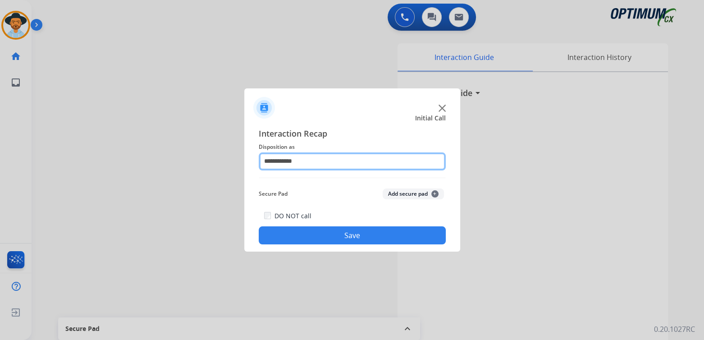
click at [315, 159] on input "**********" at bounding box center [352, 161] width 187 height 18
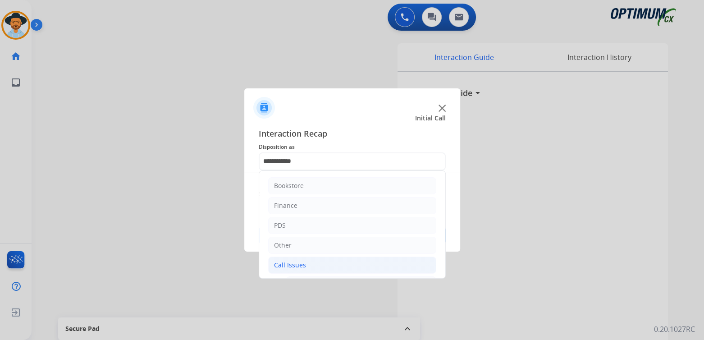
click at [300, 266] on div "Call Issues" at bounding box center [290, 265] width 32 height 9
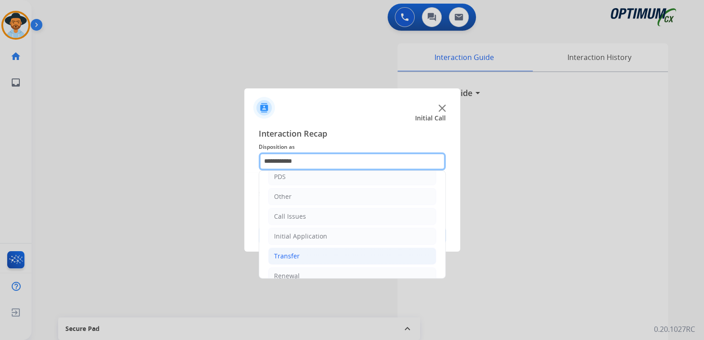
scroll to position [60, 0]
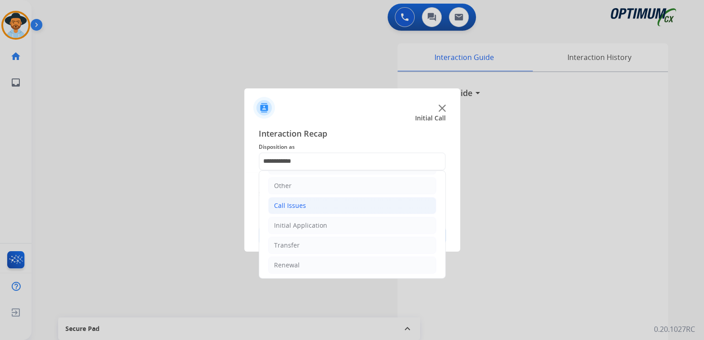
click at [292, 205] on div "Call Issues" at bounding box center [290, 205] width 32 height 9
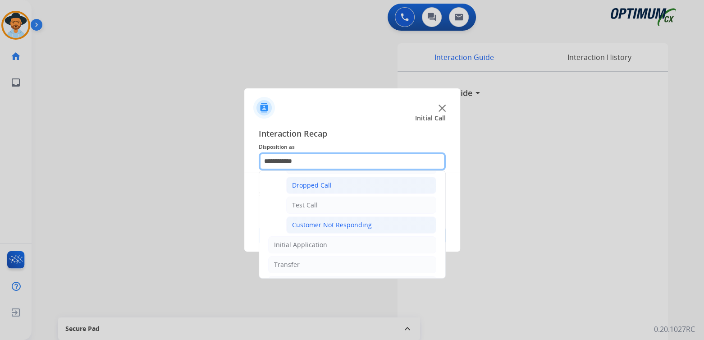
scroll to position [142, 0]
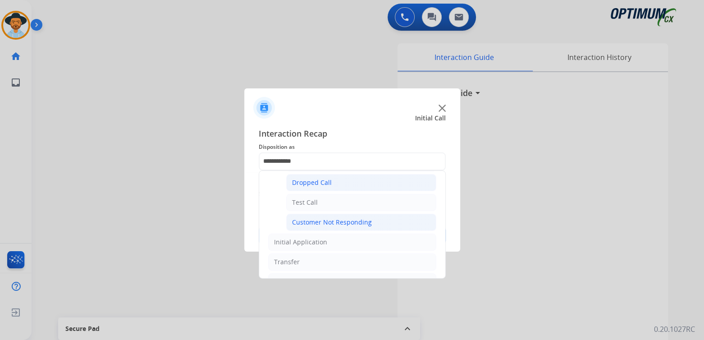
click at [324, 218] on div "Customer Not Responding" at bounding box center [332, 222] width 80 height 9
type input "**********"
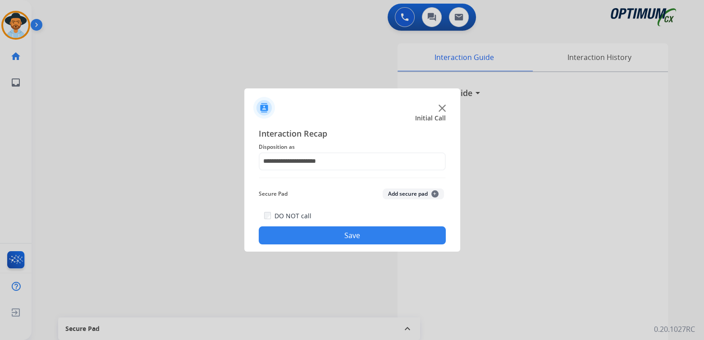
click at [351, 239] on button "Save" at bounding box center [352, 235] width 187 height 18
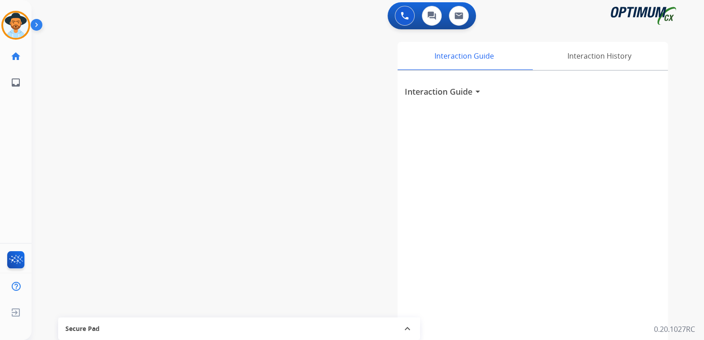
scroll to position [2, 0]
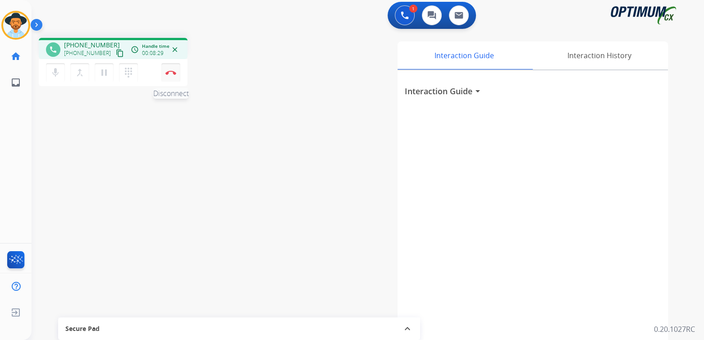
click at [171, 72] on img at bounding box center [170, 72] width 11 height 5
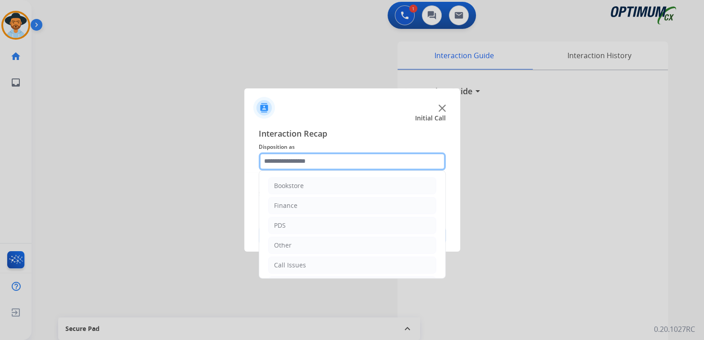
click at [321, 160] on input "text" at bounding box center [352, 161] width 187 height 18
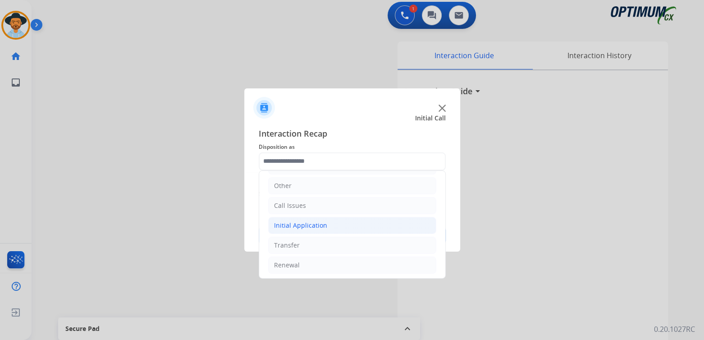
click at [316, 221] on div "Initial Application" at bounding box center [300, 225] width 53 height 9
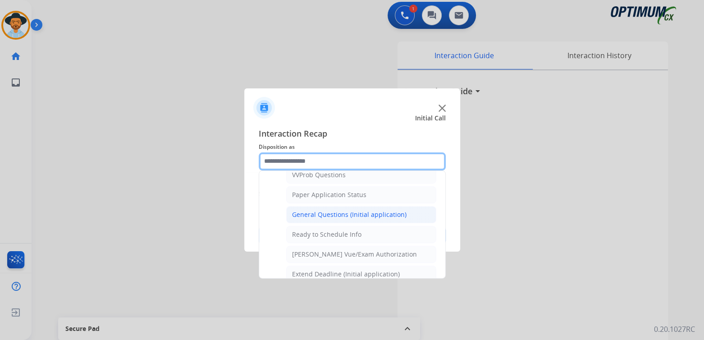
scroll to position [496, 0]
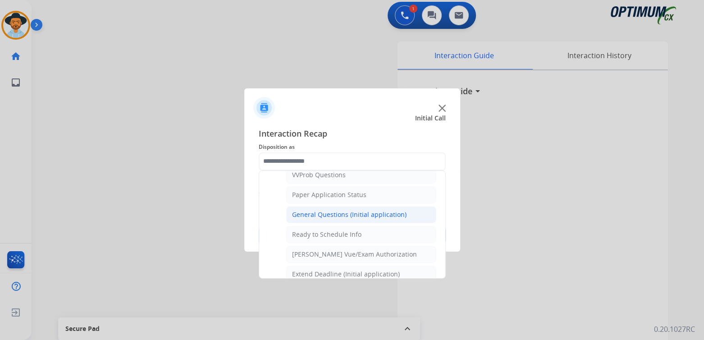
click at [317, 211] on div "General Questions (Initial application)" at bounding box center [349, 214] width 115 height 9
type input "**********"
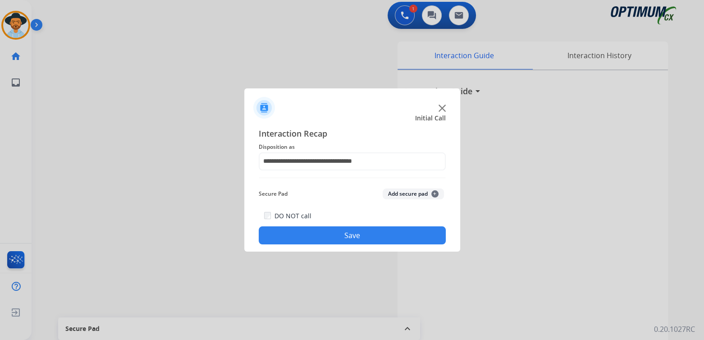
click at [333, 235] on button "Save" at bounding box center [352, 235] width 187 height 18
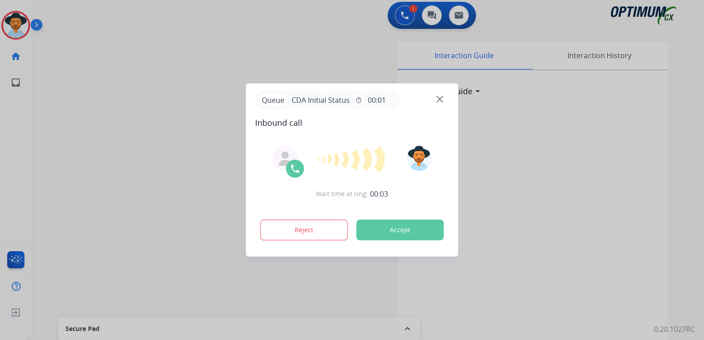
drag, startPoint x: 549, startPoint y: 90, endPoint x: 700, endPoint y: 80, distance: 151.3
click at [669, 74] on div at bounding box center [352, 170] width 704 height 340
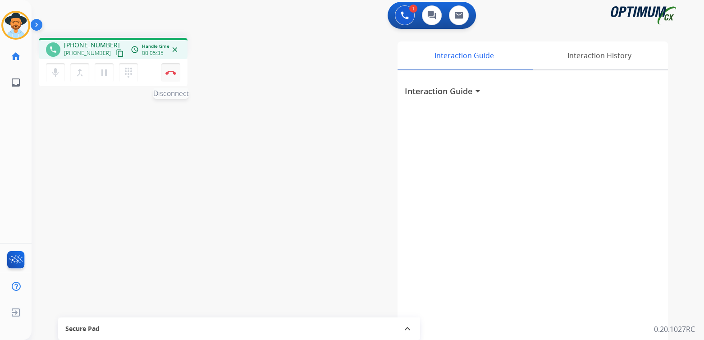
drag, startPoint x: 173, startPoint y: 78, endPoint x: 174, endPoint y: 70, distance: 7.3
click at [173, 74] on button "Disconnect" at bounding box center [170, 72] width 19 height 19
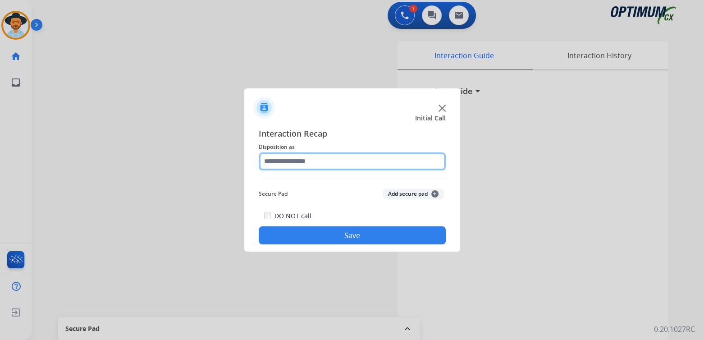
click at [313, 170] on div at bounding box center [352, 161] width 187 height 18
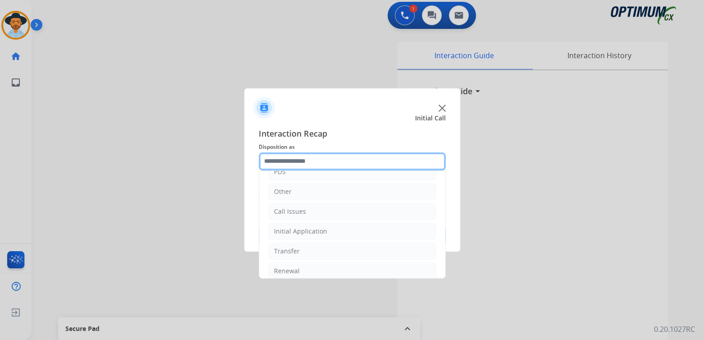
scroll to position [60, 0]
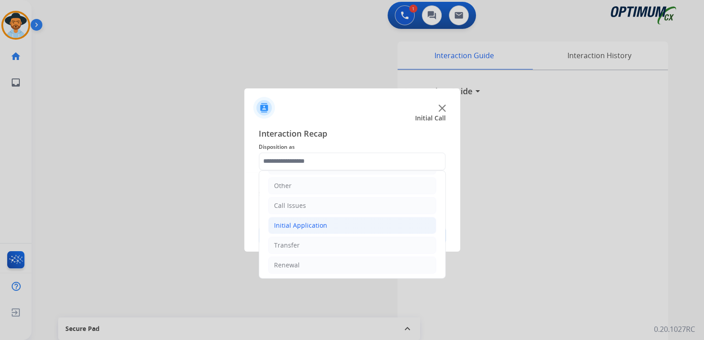
click at [316, 221] on div "Initial Application" at bounding box center [300, 225] width 53 height 9
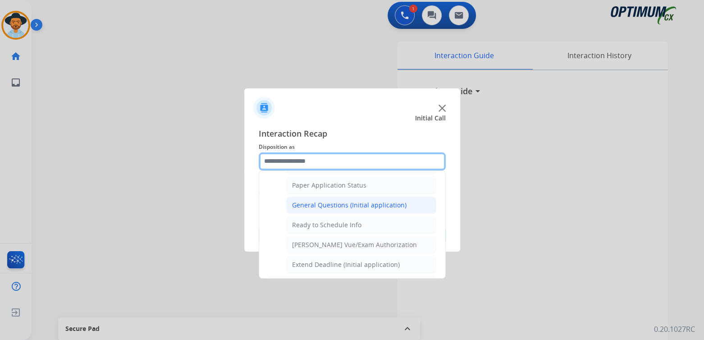
scroll to position [508, 0]
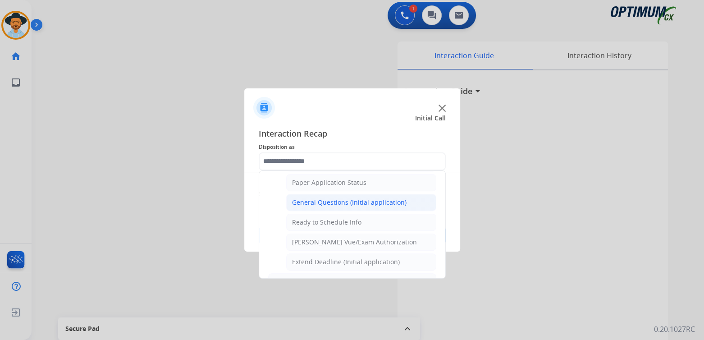
click at [317, 198] on div "General Questions (Initial application)" at bounding box center [349, 202] width 115 height 9
type input "**********"
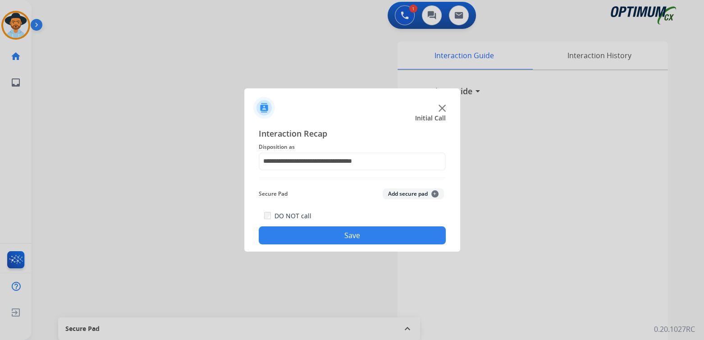
click at [371, 231] on button "Save" at bounding box center [352, 235] width 187 height 18
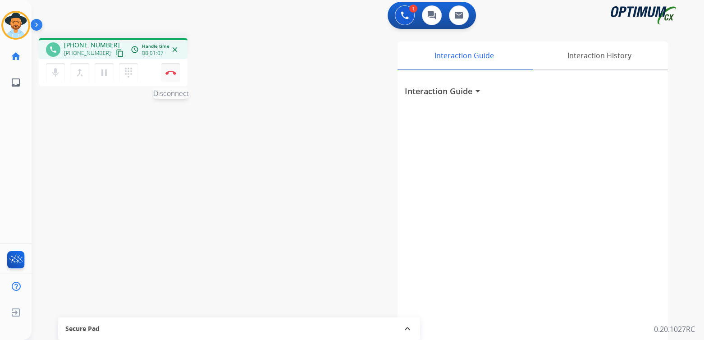
drag, startPoint x: 159, startPoint y: 80, endPoint x: 169, endPoint y: 71, distance: 13.1
click at [162, 78] on div "mic Mute merge_type Bridge pause Hold dialpad Dialpad Disconnect" at bounding box center [113, 72] width 149 height 27
click at [169, 71] on img at bounding box center [170, 72] width 11 height 5
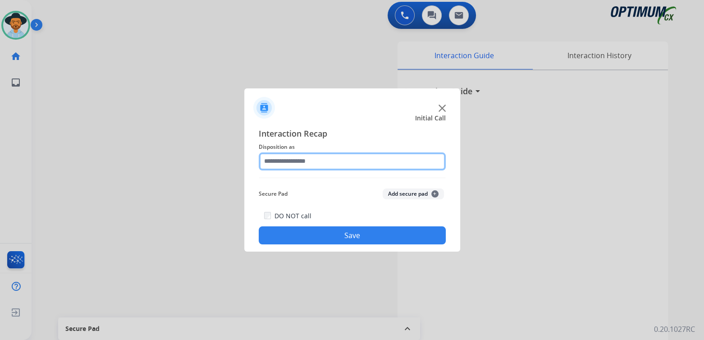
click at [331, 162] on input "text" at bounding box center [352, 161] width 187 height 18
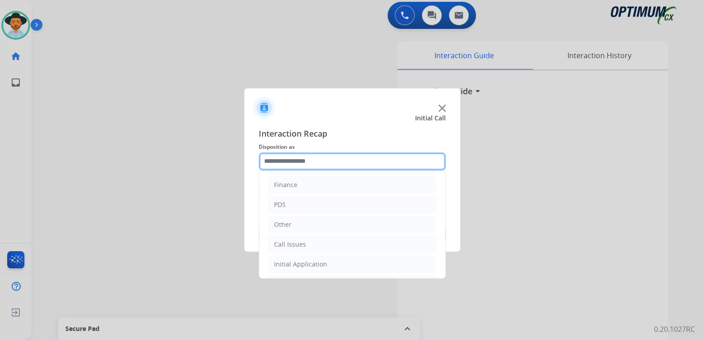
scroll to position [60, 0]
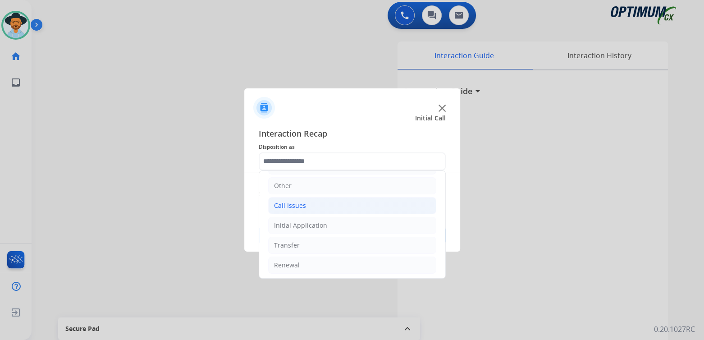
click at [300, 206] on div "Call Issues" at bounding box center [290, 205] width 32 height 9
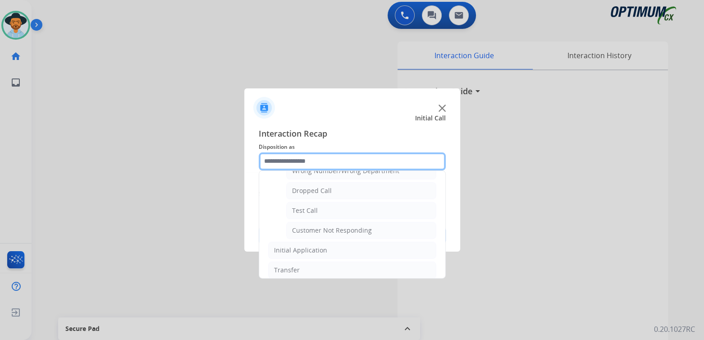
scroll to position [158, 0]
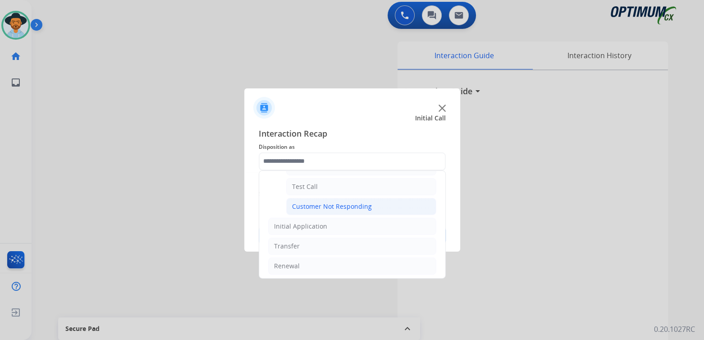
click at [339, 203] on div "Customer Not Responding" at bounding box center [332, 206] width 80 height 9
type input "**********"
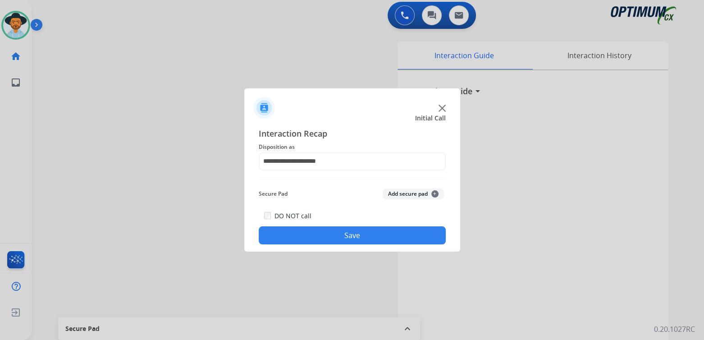
click at [344, 233] on button "Save" at bounding box center [352, 235] width 187 height 18
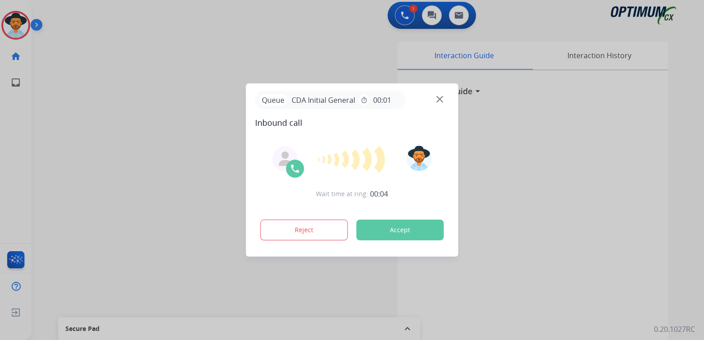
click at [440, 96] on img at bounding box center [439, 99] width 7 height 7
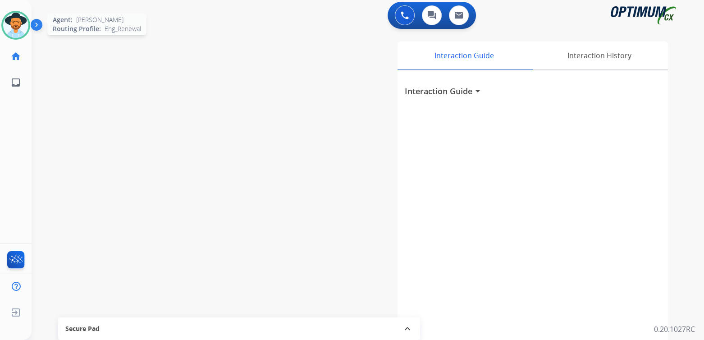
drag, startPoint x: 21, startPoint y: 19, endPoint x: 118, endPoint y: 31, distance: 97.6
click at [21, 20] on img at bounding box center [15, 25] width 25 height 25
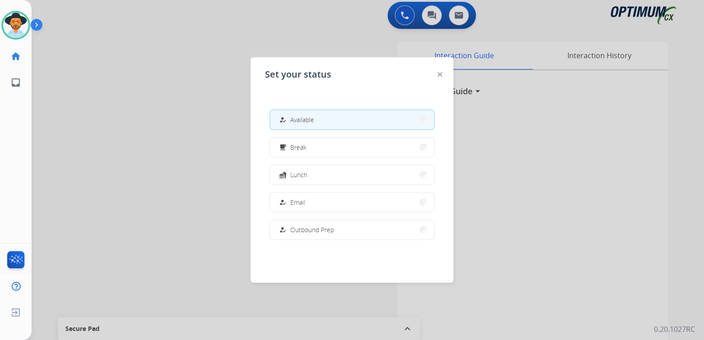
drag, startPoint x: 307, startPoint y: 177, endPoint x: 317, endPoint y: 174, distance: 10.4
click at [307, 177] on span "Lunch" at bounding box center [298, 174] width 17 height 9
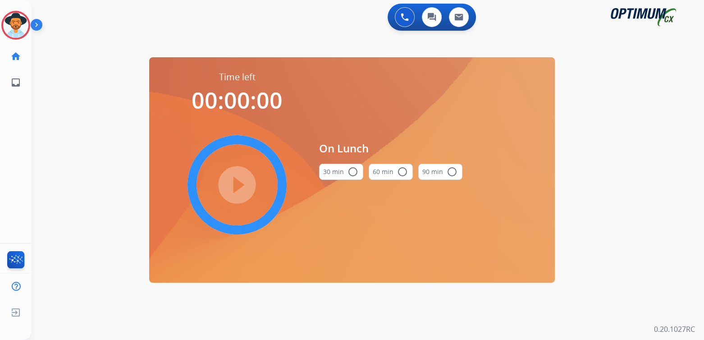
scroll to position [0, 0]
click at [355, 170] on mat-icon "radio_button_unchecked" at bounding box center [353, 171] width 11 height 11
click at [242, 181] on mat-icon "play_circle_filled" at bounding box center [237, 184] width 11 height 11
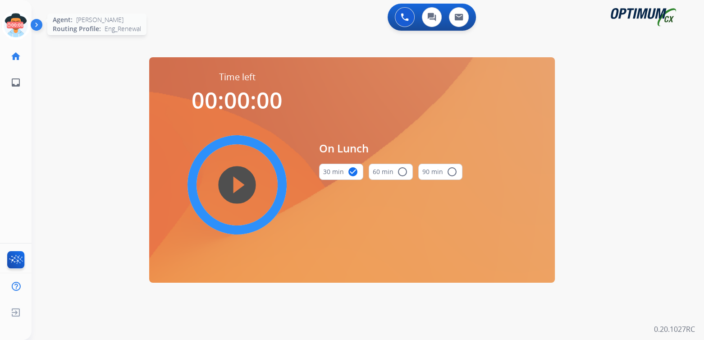
drag, startPoint x: 21, startPoint y: 25, endPoint x: 30, endPoint y: 27, distance: 8.8
click at [22, 25] on icon at bounding box center [15, 25] width 29 height 29
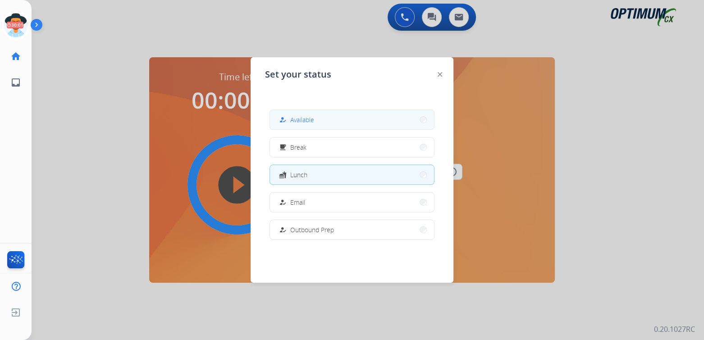
click at [304, 118] on span "Available" at bounding box center [302, 119] width 24 height 9
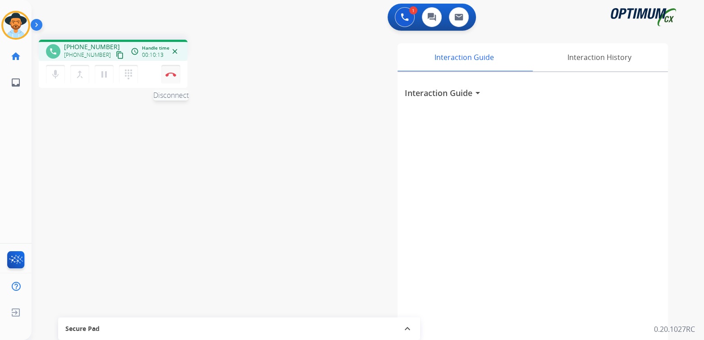
click at [170, 74] on img at bounding box center [170, 74] width 11 height 5
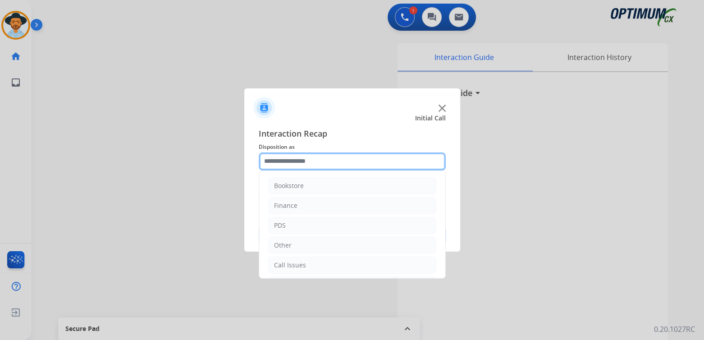
click at [312, 162] on input "text" at bounding box center [352, 161] width 187 height 18
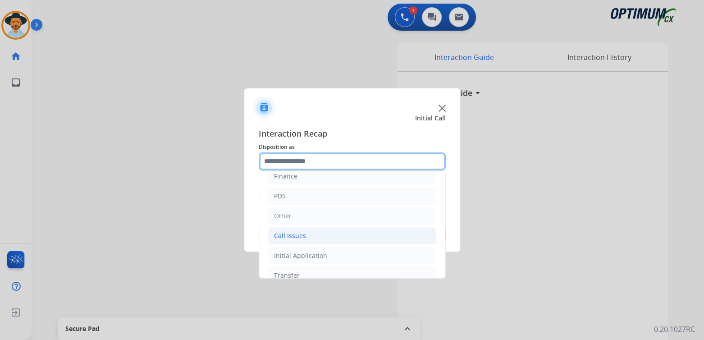
scroll to position [60, 0]
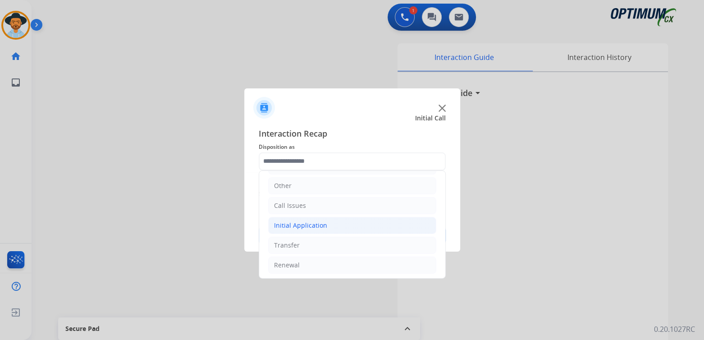
click at [305, 225] on div "Initial Application" at bounding box center [300, 225] width 53 height 9
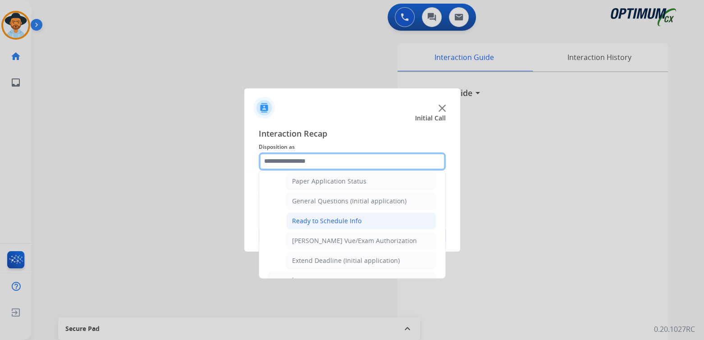
scroll to position [510, 0]
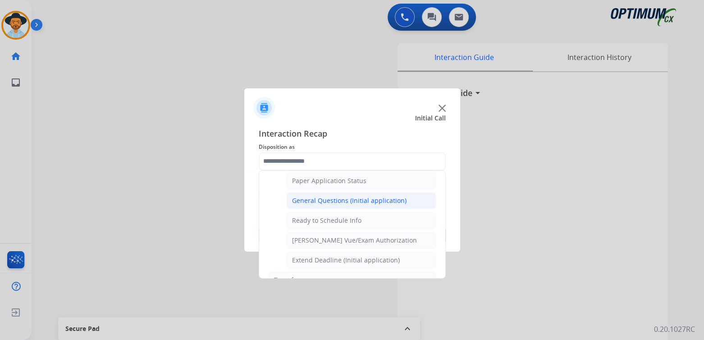
click at [319, 196] on div "General Questions (Initial application)" at bounding box center [349, 200] width 115 height 9
type input "**********"
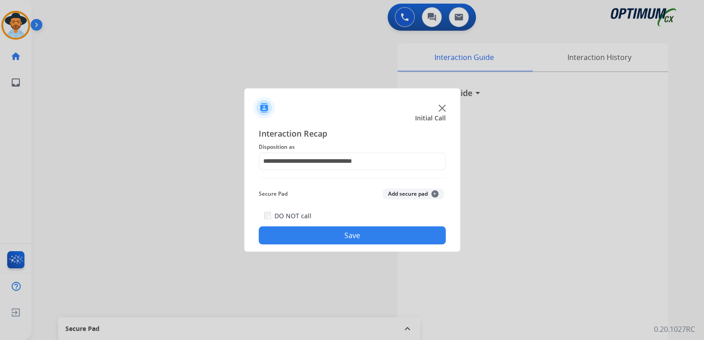
click at [345, 241] on button "Save" at bounding box center [352, 235] width 187 height 18
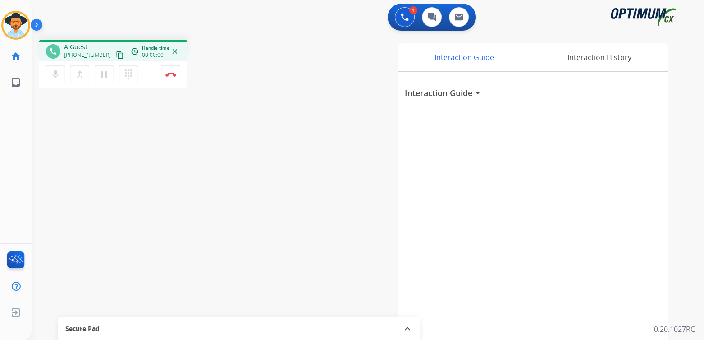
drag, startPoint x: 696, startPoint y: 143, endPoint x: 590, endPoint y: 248, distance: 149.9
click at [581, 227] on div "1 Voice Interactions 0 Chat Interactions 0 Email Interactions phone A Guest [PH…" at bounding box center [368, 170] width 673 height 340
click at [173, 74] on img at bounding box center [170, 74] width 11 height 5
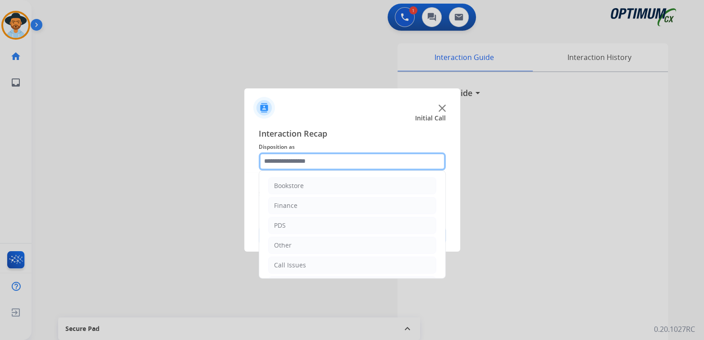
click at [320, 165] on input "text" at bounding box center [352, 161] width 187 height 18
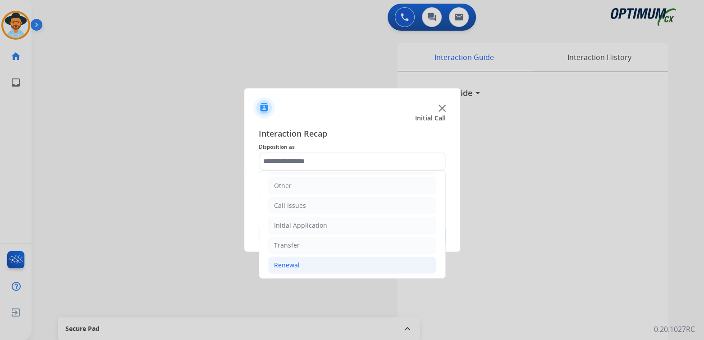
click at [299, 266] on li "Renewal" at bounding box center [352, 265] width 168 height 17
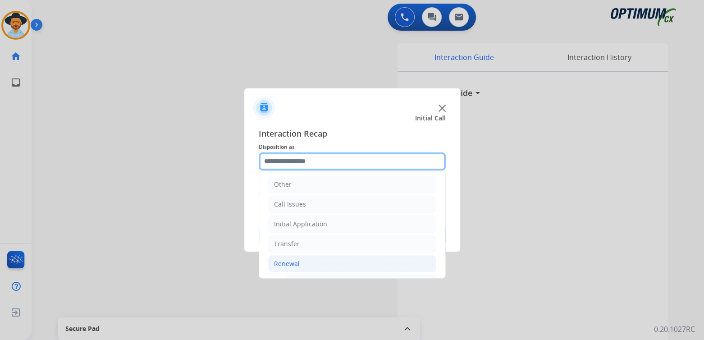
scroll to position [61, 0]
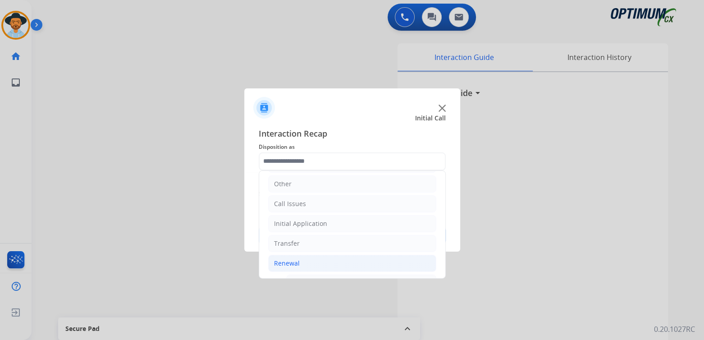
drag, startPoint x: 0, startPoint y: 2, endPoint x: 76, endPoint y: 9, distance: 76.5
click at [76, 9] on div at bounding box center [352, 170] width 704 height 340
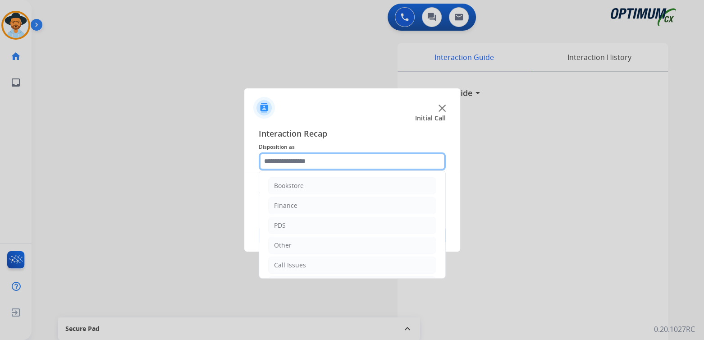
click at [300, 162] on input "text" at bounding box center [352, 161] width 187 height 18
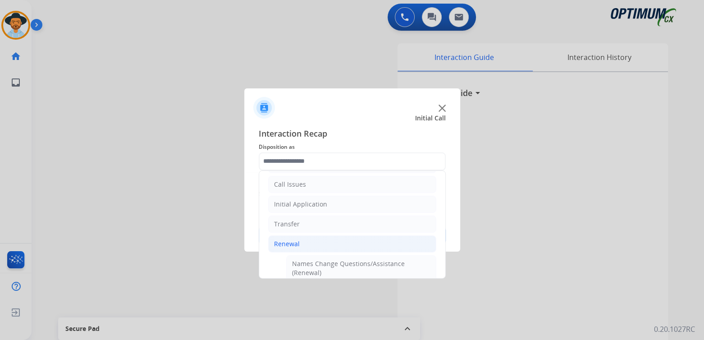
click at [285, 243] on div "Renewal" at bounding box center [287, 243] width 26 height 9
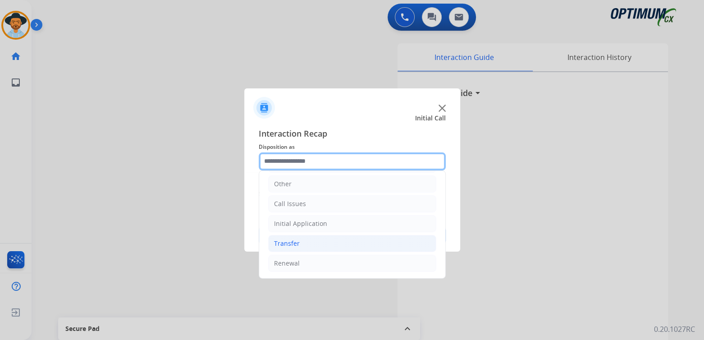
scroll to position [60, 0]
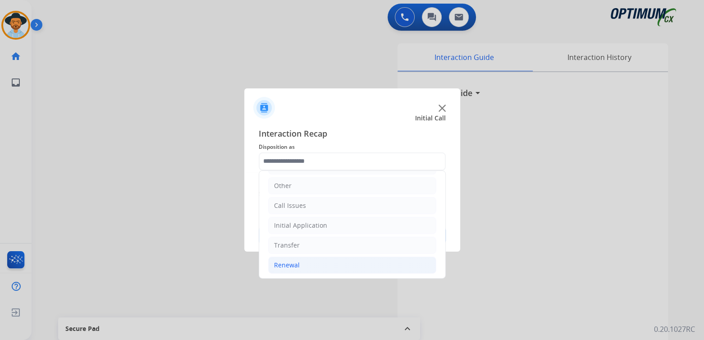
click at [284, 264] on div "Renewal" at bounding box center [287, 265] width 26 height 9
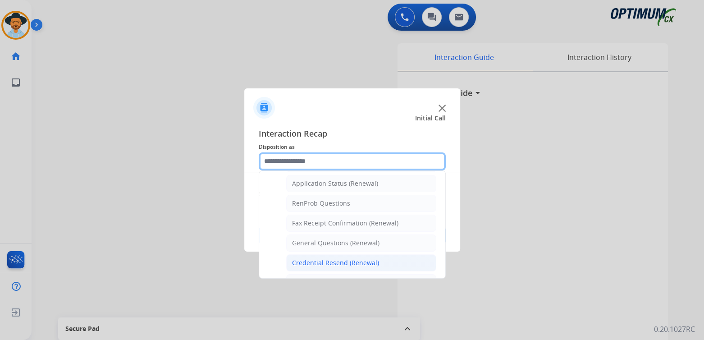
scroll to position [209, 0]
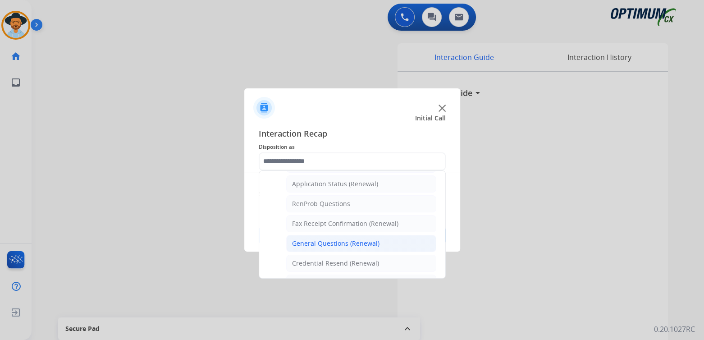
click at [322, 243] on div "General Questions (Renewal)" at bounding box center [335, 243] width 87 height 9
type input "**********"
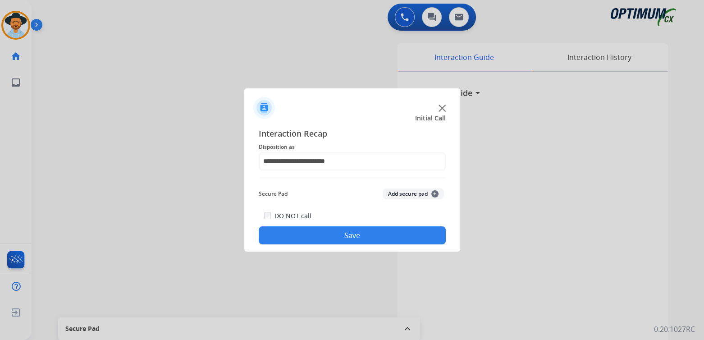
drag, startPoint x: 347, startPoint y: 237, endPoint x: 410, endPoint y: 228, distance: 64.2
click at [347, 237] on button "Save" at bounding box center [352, 235] width 187 height 18
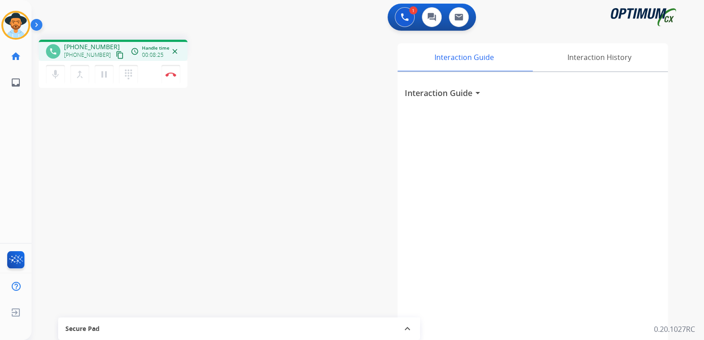
drag, startPoint x: 172, startPoint y: 75, endPoint x: 181, endPoint y: 79, distance: 10.3
click at [172, 75] on img at bounding box center [170, 74] width 11 height 5
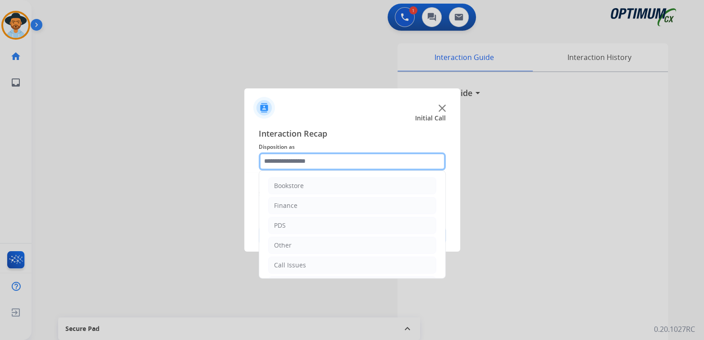
click at [308, 162] on input "text" at bounding box center [352, 161] width 187 height 18
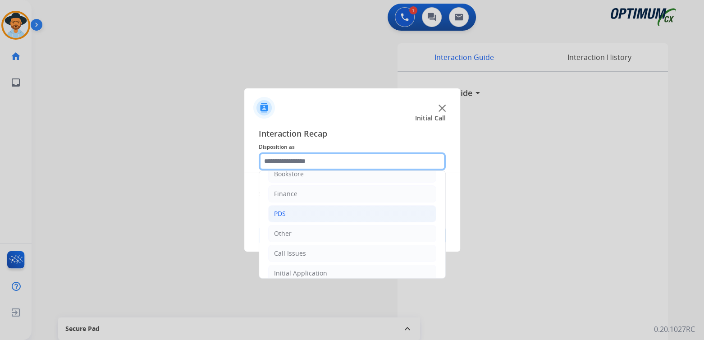
scroll to position [60, 0]
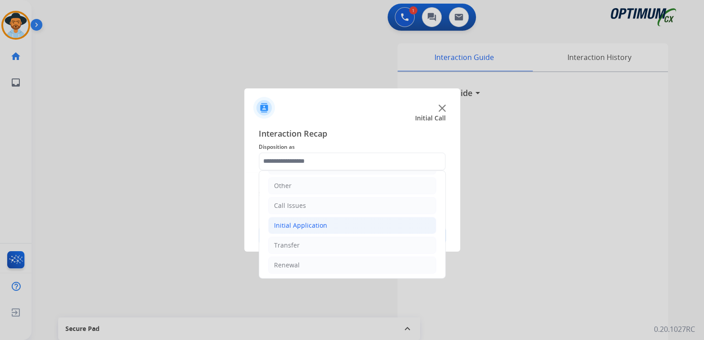
click at [303, 224] on div "Initial Application" at bounding box center [300, 225] width 53 height 9
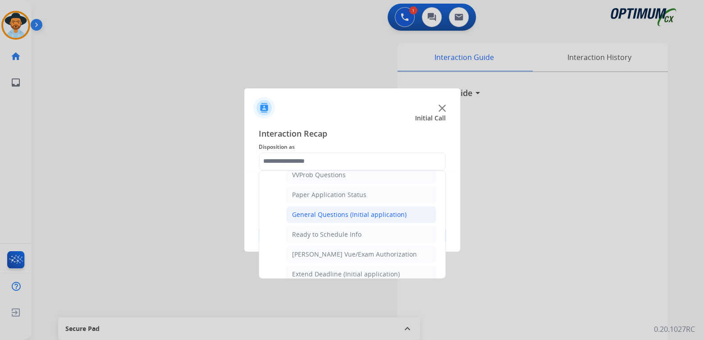
scroll to position [496, 0]
click at [335, 210] on div "General Questions (Initial application)" at bounding box center [349, 214] width 115 height 9
type input "**********"
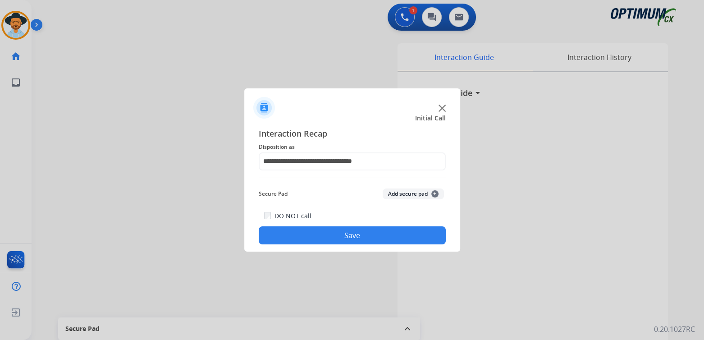
click at [353, 232] on button "Save" at bounding box center [352, 235] width 187 height 18
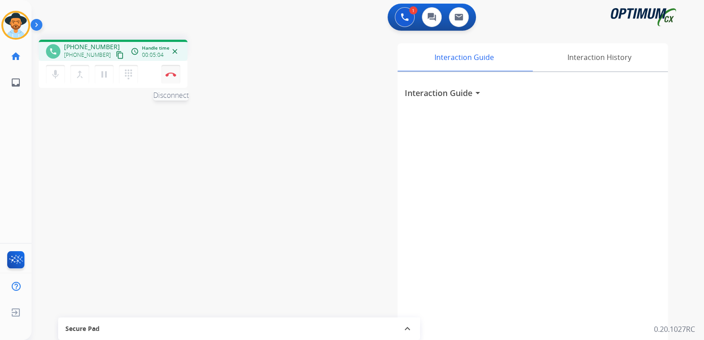
click at [165, 76] on button "Disconnect" at bounding box center [170, 74] width 19 height 19
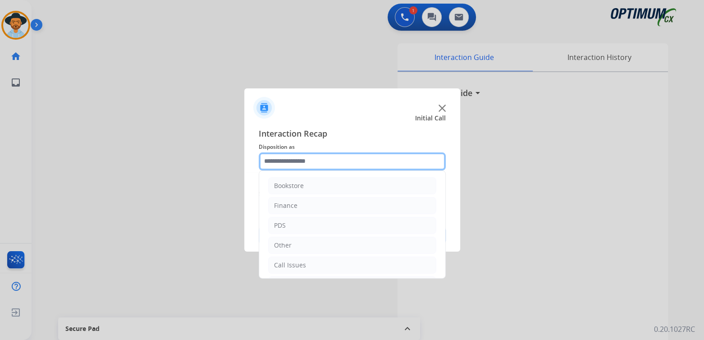
drag, startPoint x: 316, startPoint y: 161, endPoint x: 317, endPoint y: 166, distance: 5.1
click at [317, 166] on input "text" at bounding box center [352, 161] width 187 height 18
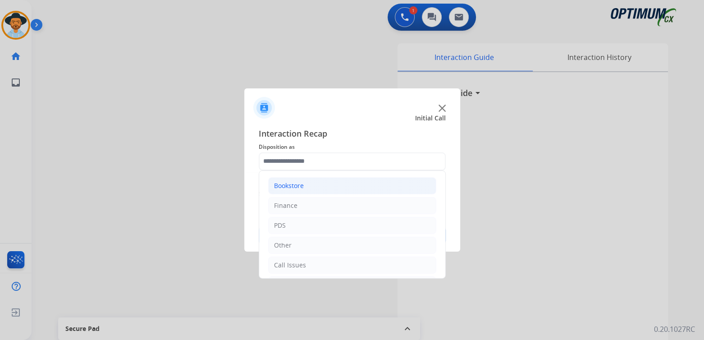
click at [309, 182] on li "Bookstore" at bounding box center [352, 185] width 168 height 17
click at [307, 221] on div "General Questions (Bookstore)" at bounding box center [338, 225] width 92 height 9
type input "**********"
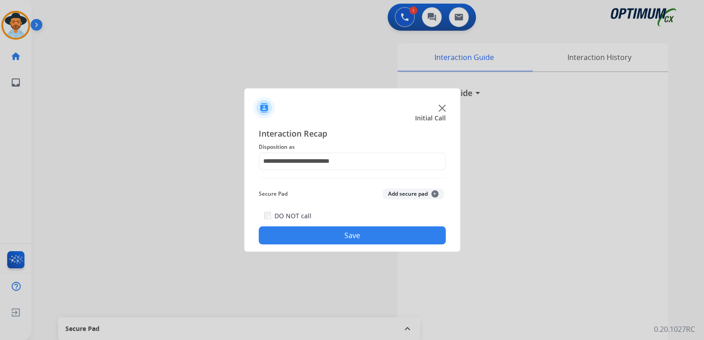
click at [321, 243] on button "Save" at bounding box center [352, 235] width 187 height 18
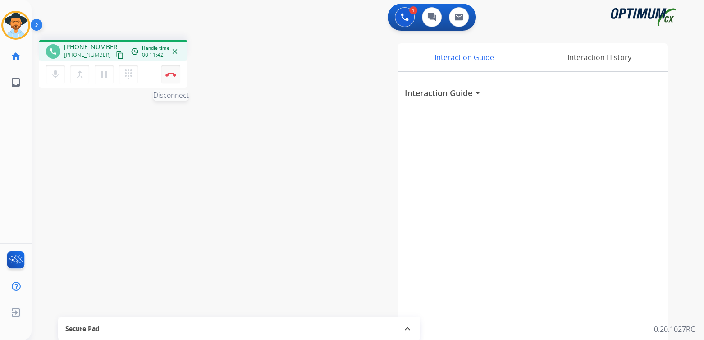
click at [172, 75] on img at bounding box center [170, 74] width 11 height 5
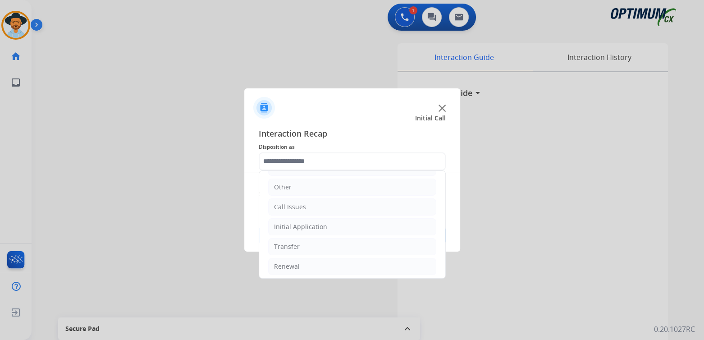
scroll to position [60, 0]
click at [290, 264] on div "Renewal" at bounding box center [287, 265] width 26 height 9
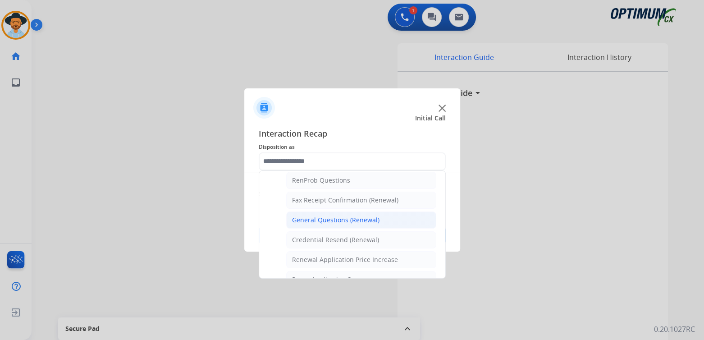
scroll to position [234, 0]
click at [322, 215] on div "General Questions (Renewal)" at bounding box center [335, 219] width 87 height 9
type input "**********"
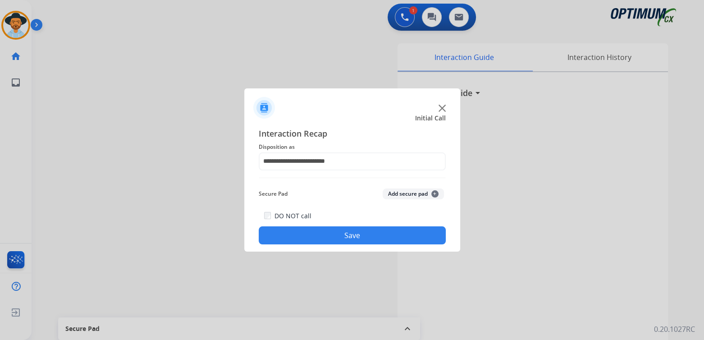
click at [341, 237] on button "Save" at bounding box center [352, 235] width 187 height 18
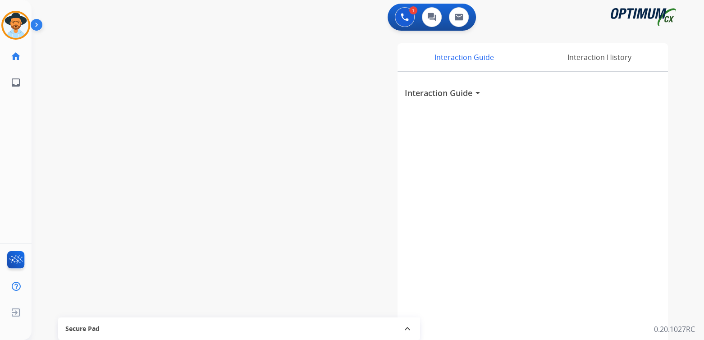
scroll to position [0, 0]
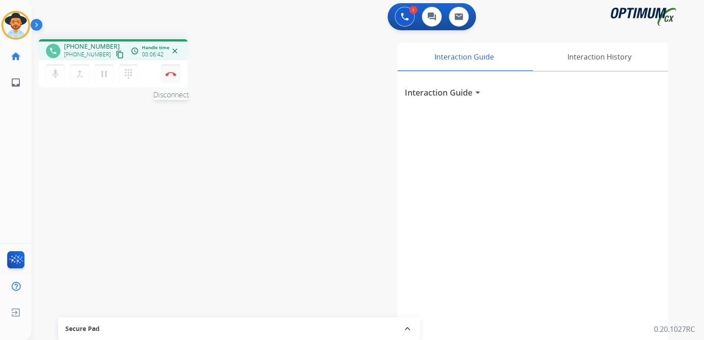
click at [172, 76] on button "Disconnect" at bounding box center [170, 73] width 19 height 19
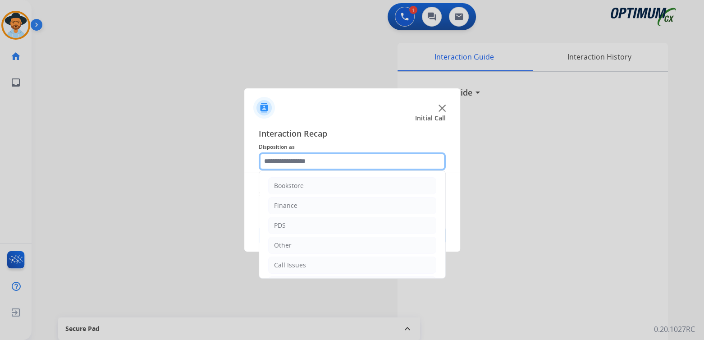
click at [312, 163] on input "text" at bounding box center [352, 161] width 187 height 18
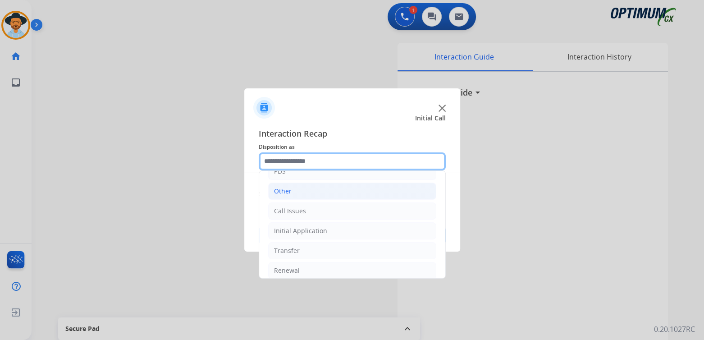
scroll to position [55, 0]
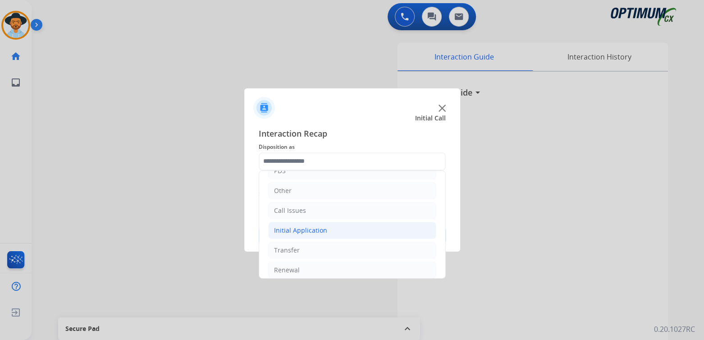
click at [294, 229] on div "Initial Application" at bounding box center [300, 230] width 53 height 9
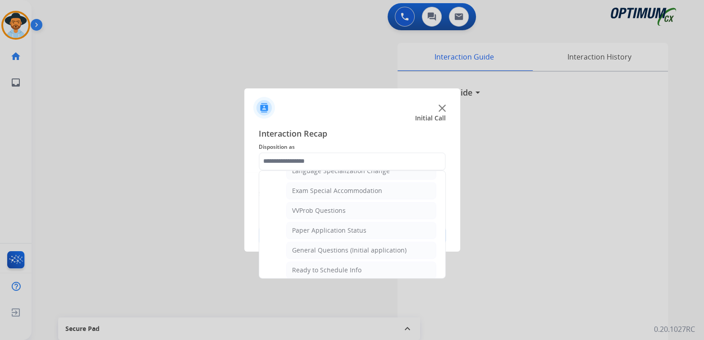
scroll to position [463, 0]
drag, startPoint x: 344, startPoint y: 246, endPoint x: 338, endPoint y: 240, distance: 8.3
click at [341, 243] on div "General Questions (Initial application)" at bounding box center [349, 247] width 115 height 9
type input "**********"
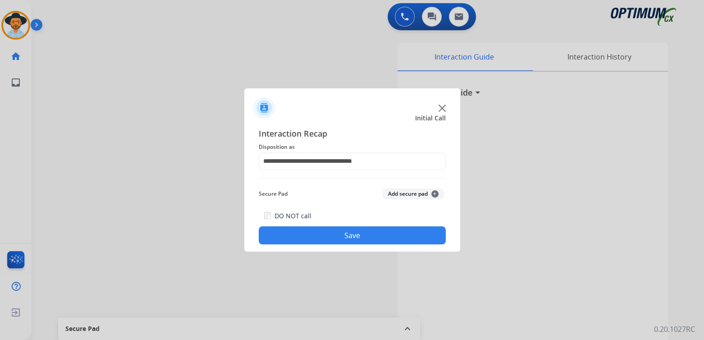
drag, startPoint x: 341, startPoint y: 237, endPoint x: 458, endPoint y: 245, distance: 117.5
click at [341, 237] on button "Save" at bounding box center [352, 235] width 187 height 18
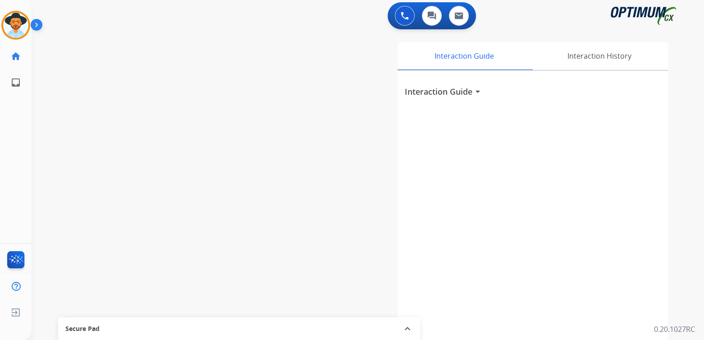
scroll to position [3, 0]
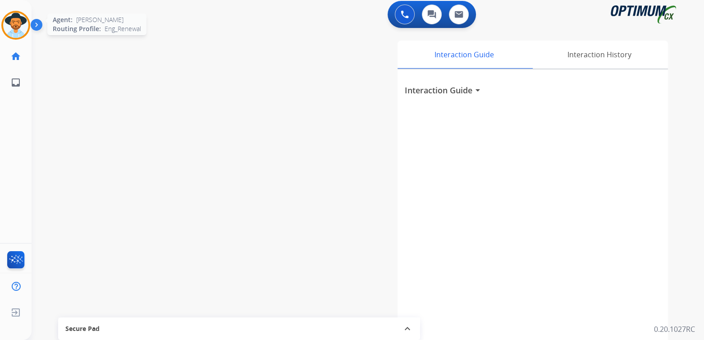
click at [16, 20] on img at bounding box center [15, 25] width 25 height 25
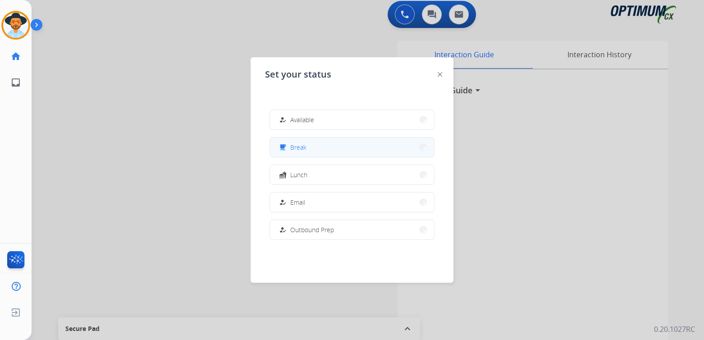
click at [307, 150] on button "free_breakfast Break" at bounding box center [352, 147] width 164 height 19
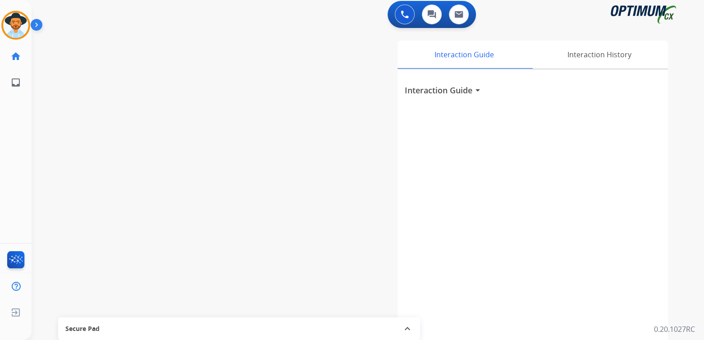
scroll to position [0, 0]
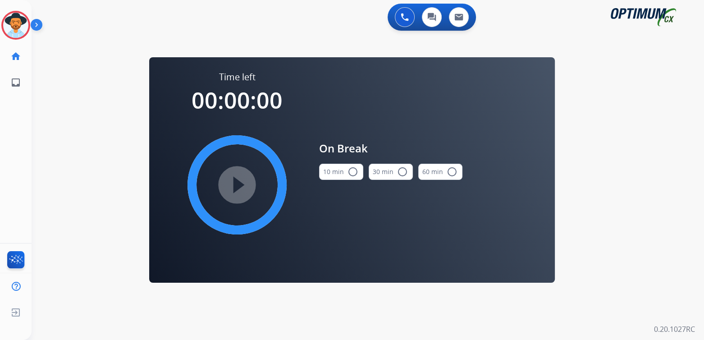
click at [349, 172] on mat-icon "radio_button_unchecked" at bounding box center [353, 171] width 11 height 11
click at [237, 179] on mat-icon "play_circle_filled" at bounding box center [237, 184] width 11 height 11
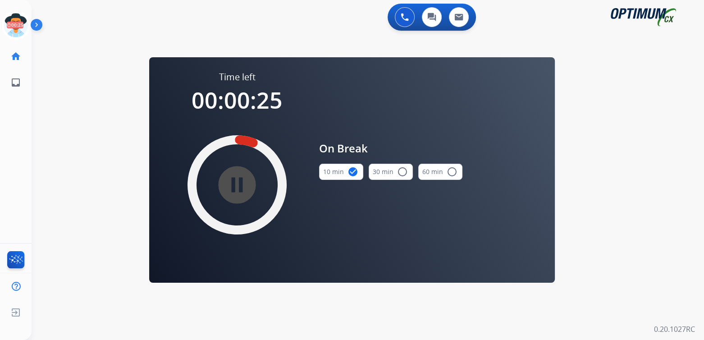
drag, startPoint x: 13, startPoint y: 24, endPoint x: 45, endPoint y: 26, distance: 32.5
click at [14, 25] on icon at bounding box center [15, 25] width 29 height 29
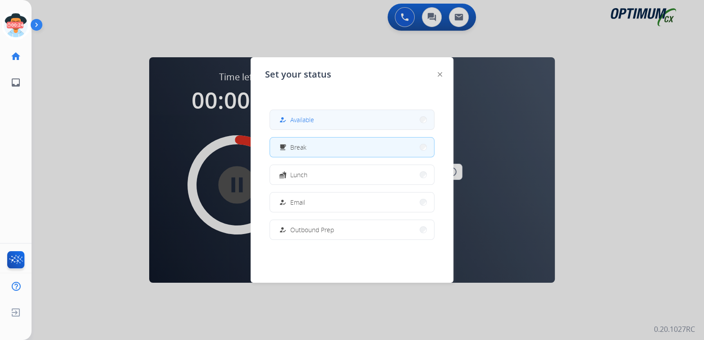
click at [307, 119] on span "Available" at bounding box center [302, 119] width 24 height 9
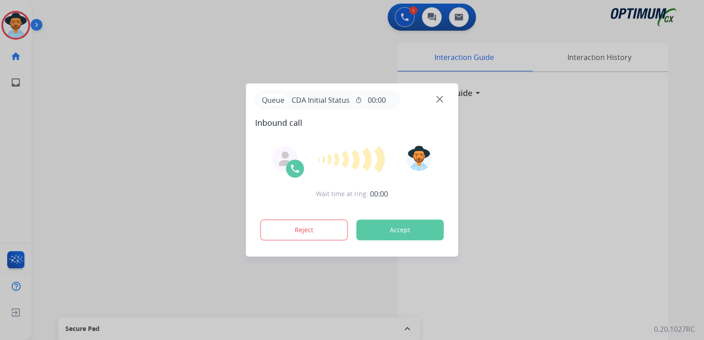
click at [135, 115] on div at bounding box center [352, 170] width 704 height 340
click at [441, 100] on img at bounding box center [439, 99] width 7 height 7
click at [393, 229] on button "Accept" at bounding box center [400, 230] width 87 height 21
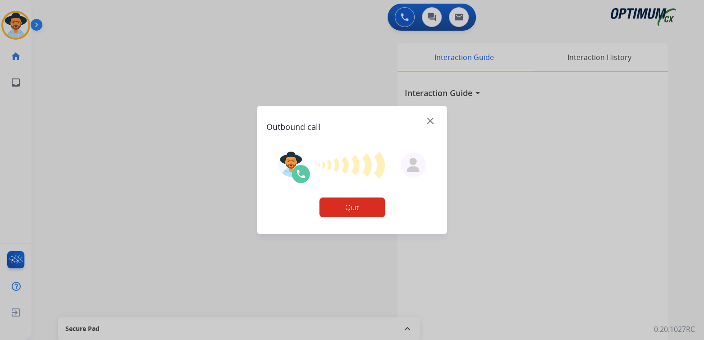
click at [431, 119] on img at bounding box center [430, 121] width 7 height 7
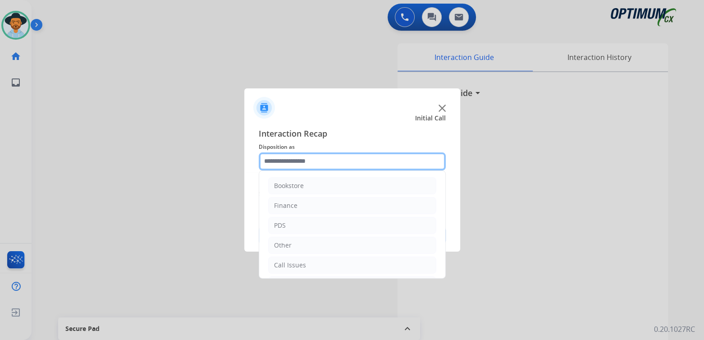
click at [308, 155] on input "text" at bounding box center [352, 161] width 187 height 18
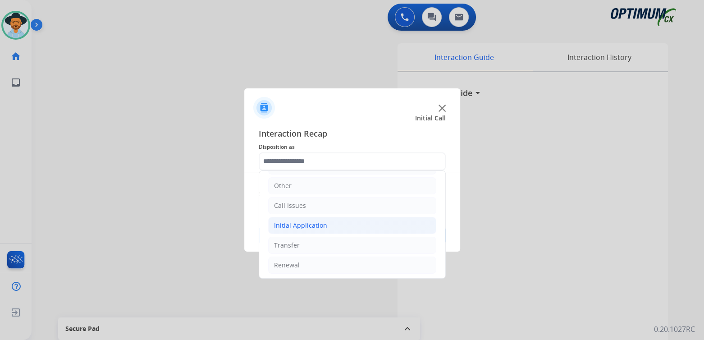
click at [323, 225] on div "Initial Application" at bounding box center [300, 225] width 53 height 9
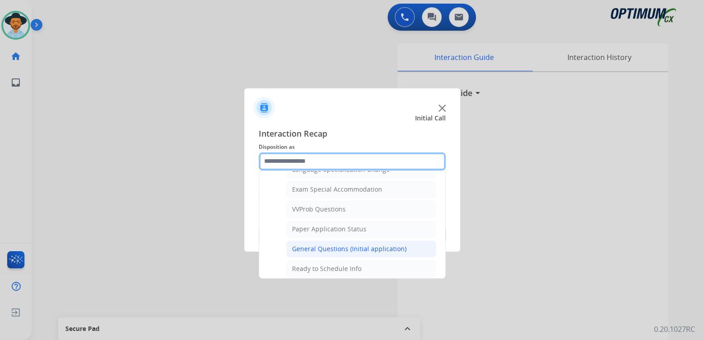
scroll to position [463, 0]
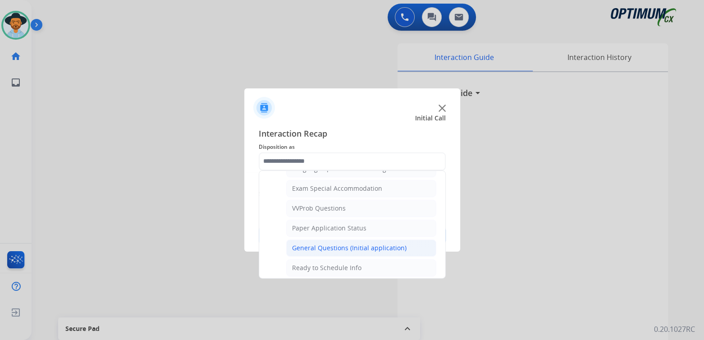
click at [323, 243] on div "General Questions (Initial application)" at bounding box center [349, 247] width 115 height 9
type input "**********"
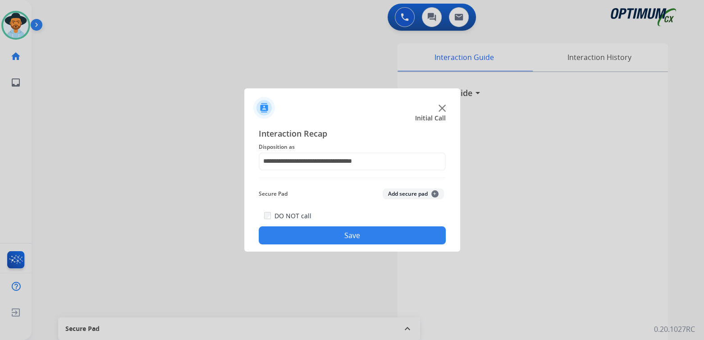
click at [363, 237] on button "Save" at bounding box center [352, 235] width 187 height 18
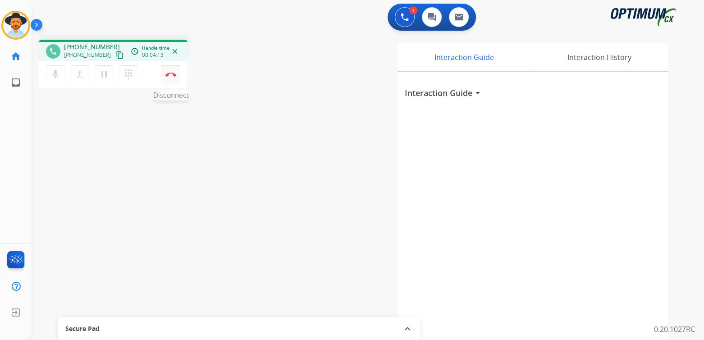
click at [172, 76] on img at bounding box center [170, 74] width 11 height 5
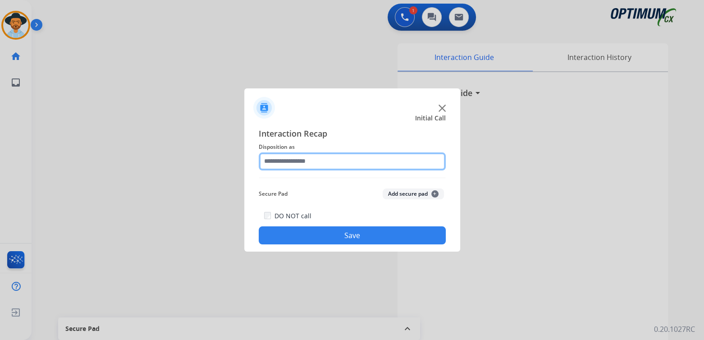
click at [300, 168] on input "text" at bounding box center [352, 161] width 187 height 18
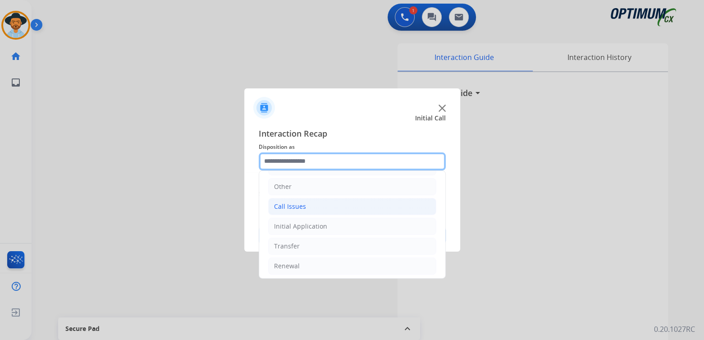
scroll to position [60, 0]
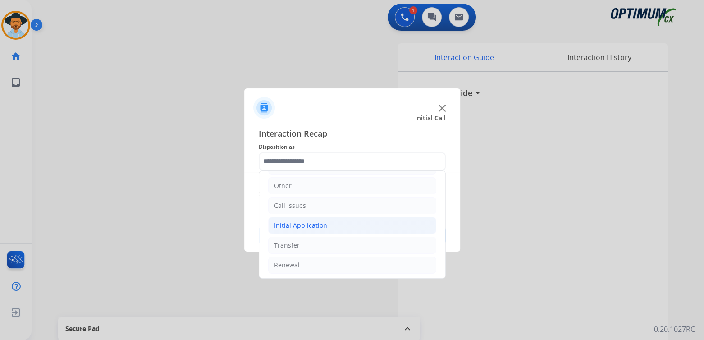
click at [300, 223] on div "Initial Application" at bounding box center [300, 225] width 53 height 9
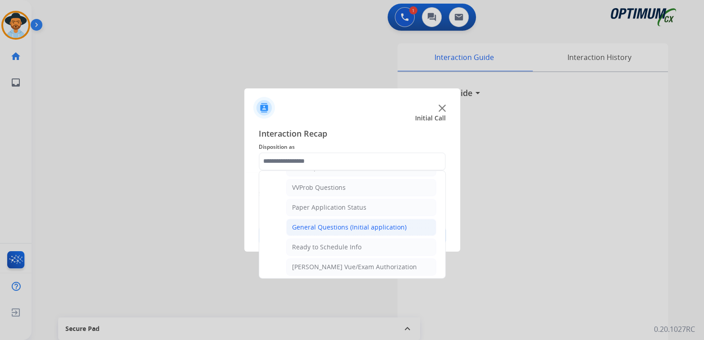
scroll to position [0, 0]
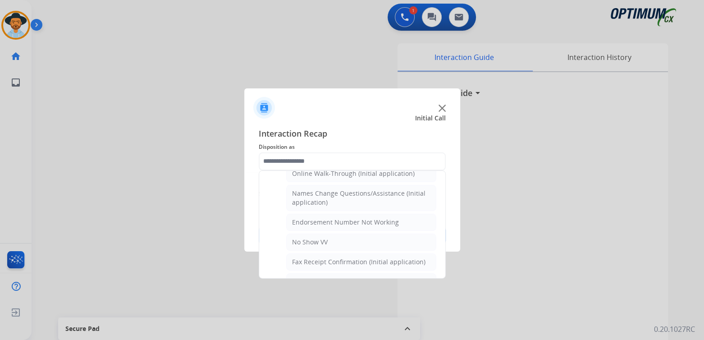
type input "**********"
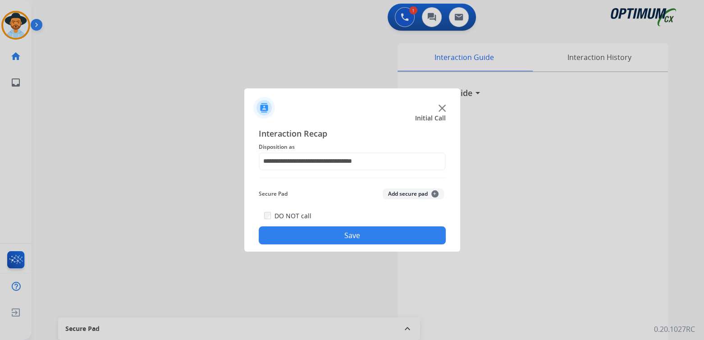
click at [368, 234] on button "Save" at bounding box center [352, 235] width 187 height 18
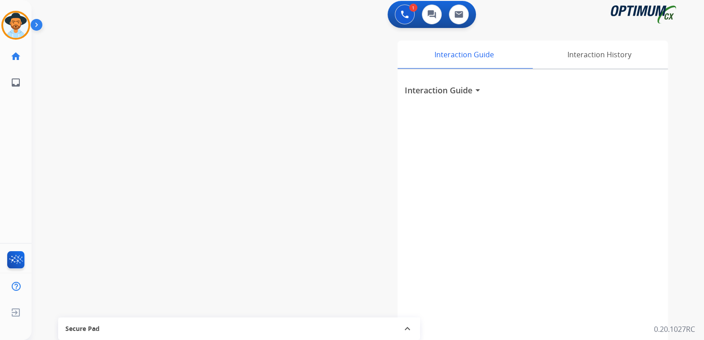
scroll to position [3, 0]
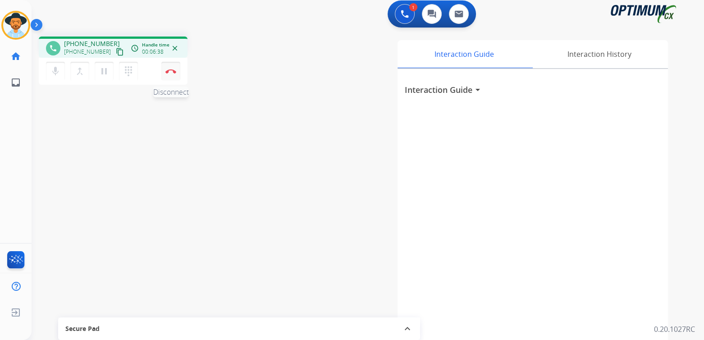
click at [172, 71] on img at bounding box center [170, 71] width 11 height 5
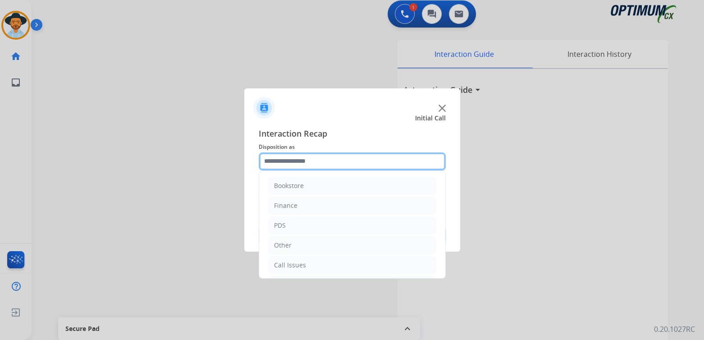
click at [314, 159] on input "text" at bounding box center [352, 161] width 187 height 18
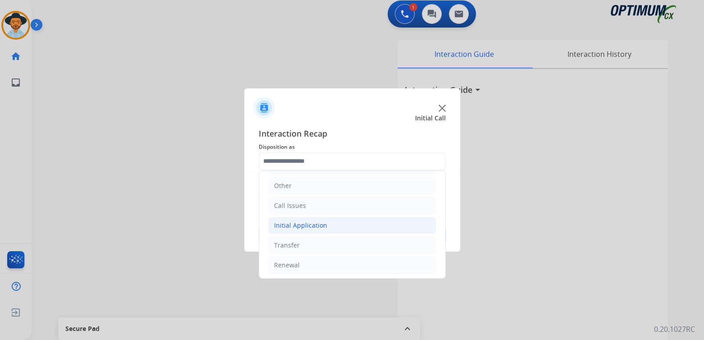
click at [331, 222] on li "Initial Application" at bounding box center [352, 225] width 168 height 17
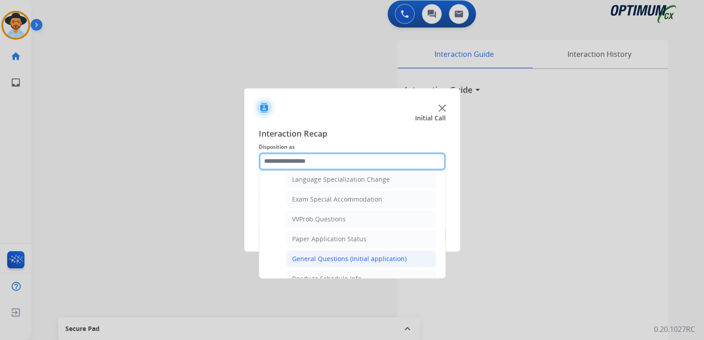
scroll to position [451, 0]
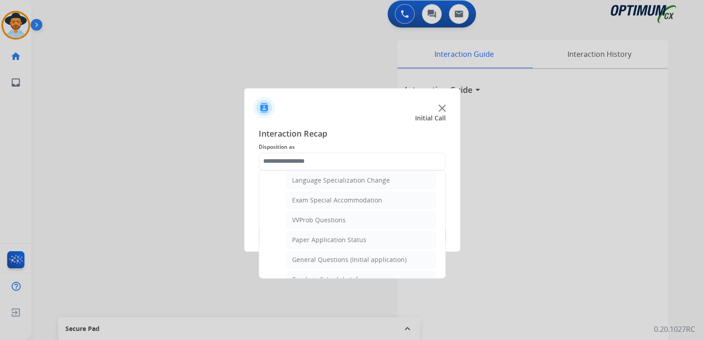
click at [329, 255] on div "General Questions (Initial application)" at bounding box center [349, 259] width 115 height 9
type input "**********"
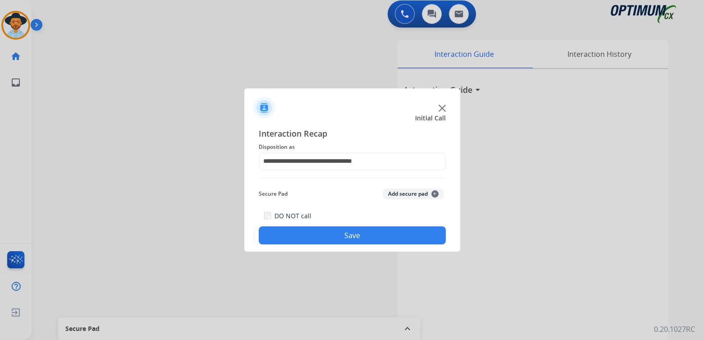
click at [361, 241] on button "Save" at bounding box center [352, 235] width 187 height 18
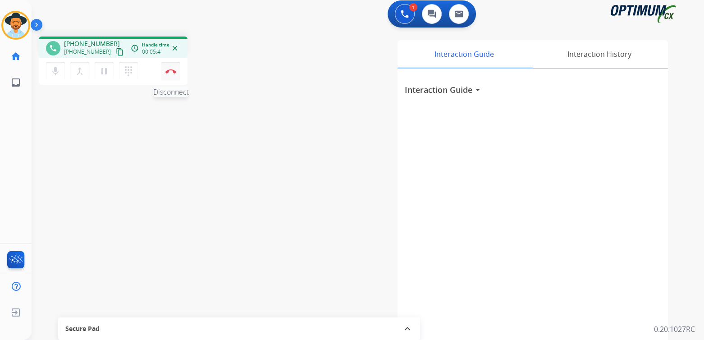
click at [173, 70] on img at bounding box center [170, 71] width 11 height 5
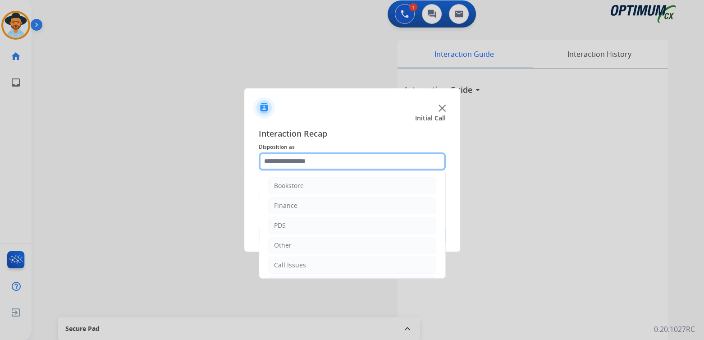
click at [316, 165] on input "text" at bounding box center [352, 161] width 187 height 18
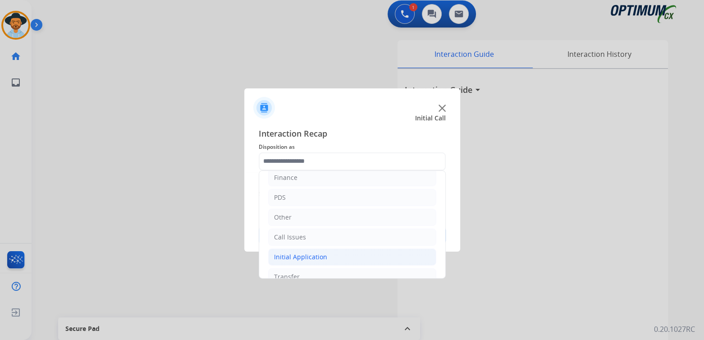
click at [312, 258] on div "Initial Application" at bounding box center [300, 256] width 53 height 9
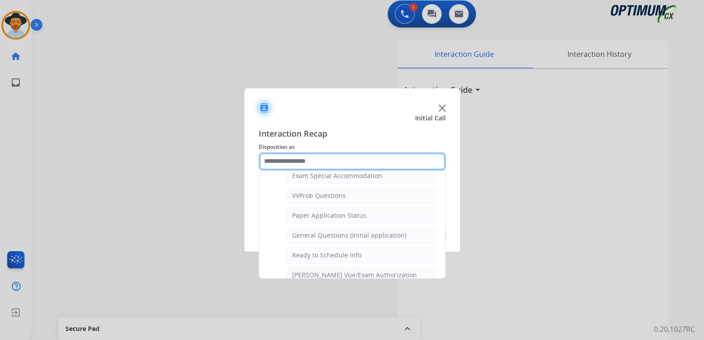
scroll to position [476, 0]
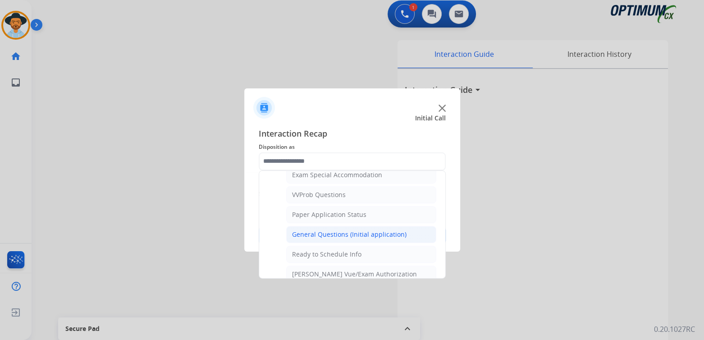
click at [313, 230] on div "General Questions (Initial application)" at bounding box center [349, 234] width 115 height 9
type input "**********"
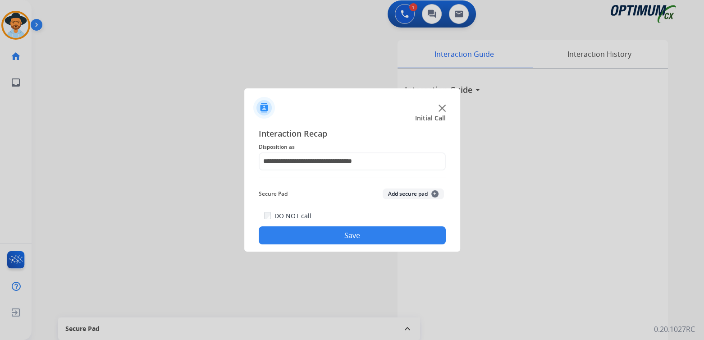
click at [334, 235] on button "Save" at bounding box center [352, 235] width 187 height 18
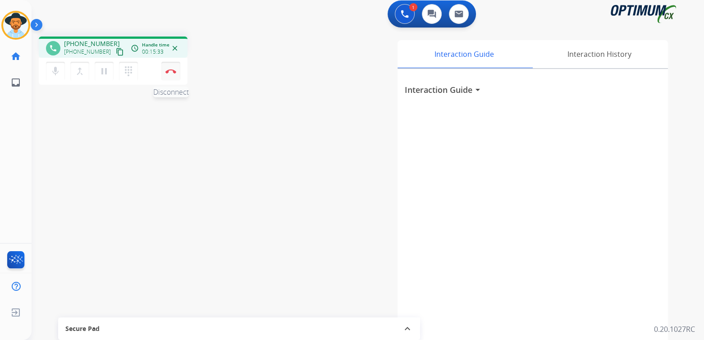
click at [170, 69] on img at bounding box center [170, 71] width 11 height 5
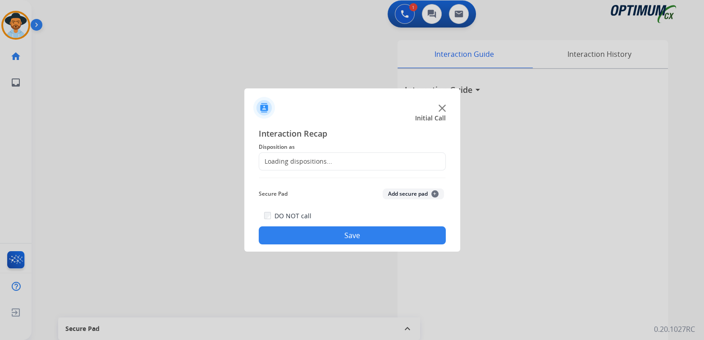
click at [306, 161] on div "Loading dispositions..." at bounding box center [295, 161] width 73 height 9
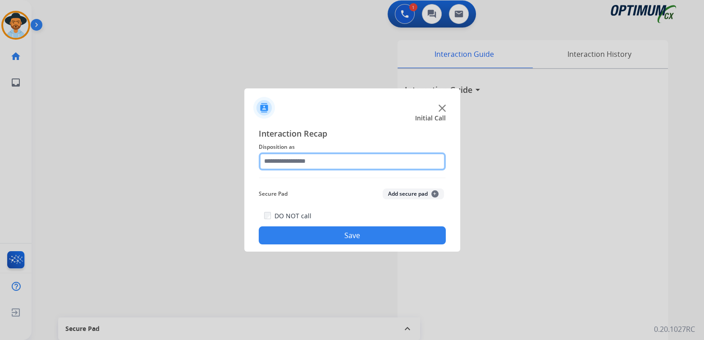
click at [294, 161] on input "text" at bounding box center [352, 161] width 187 height 18
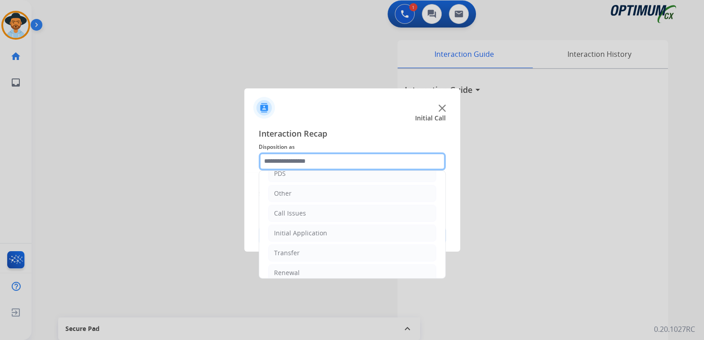
scroll to position [60, 0]
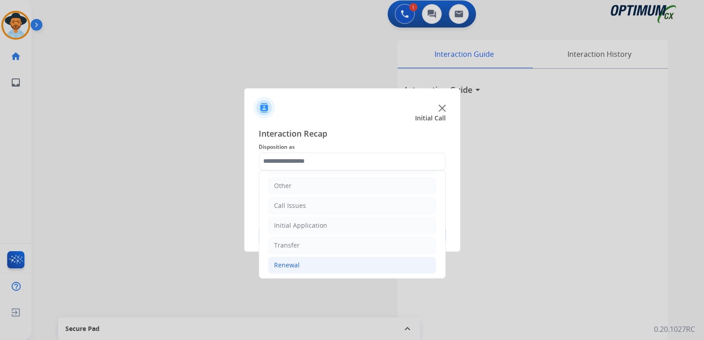
click at [286, 261] on div "Renewal" at bounding box center [287, 265] width 26 height 9
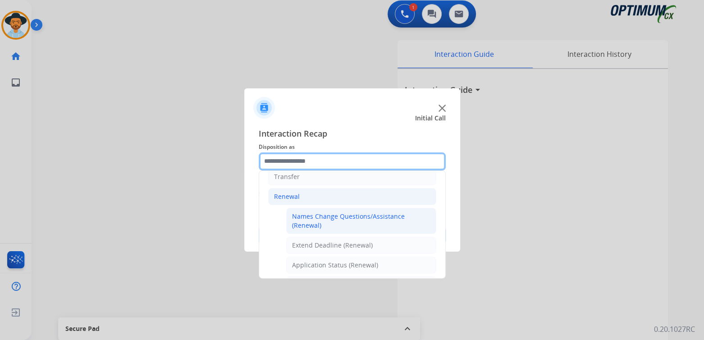
scroll to position [127, 0]
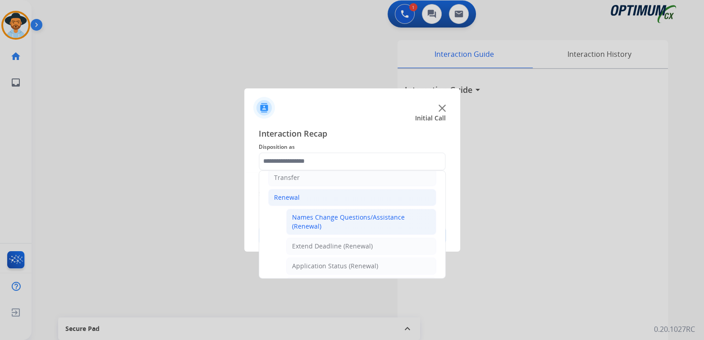
click at [340, 216] on div "Names Change Questions/Assistance (Renewal)" at bounding box center [361, 222] width 138 height 18
type input "**********"
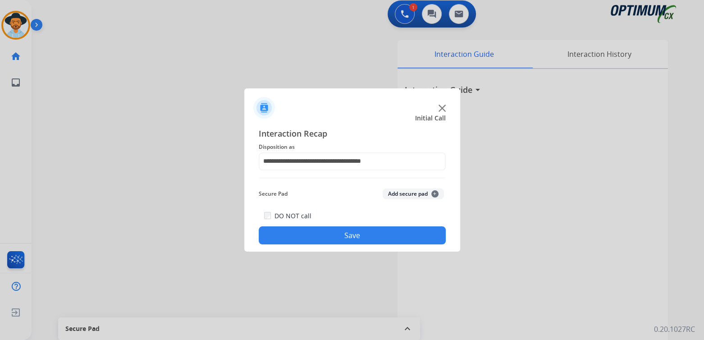
click at [362, 238] on button "Save" at bounding box center [352, 235] width 187 height 18
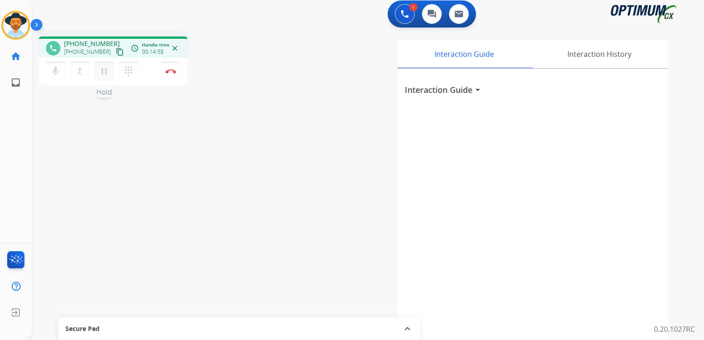
click at [102, 71] on mat-icon "pause" at bounding box center [104, 71] width 11 height 11
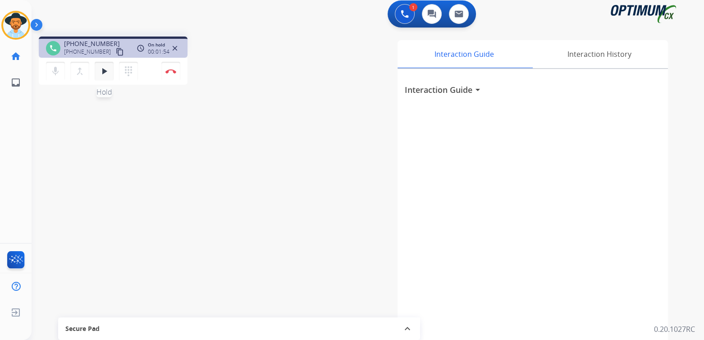
click at [103, 71] on mat-icon "play_arrow" at bounding box center [104, 71] width 11 height 11
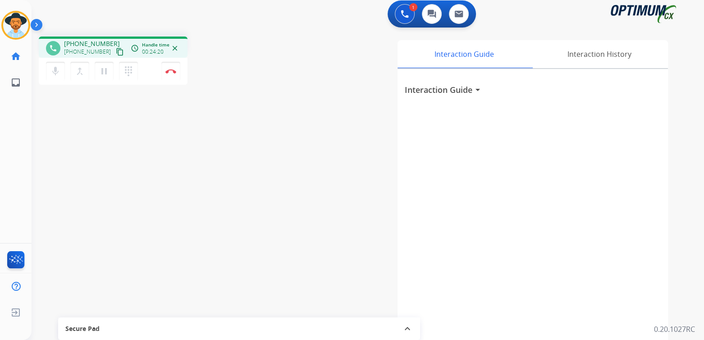
drag, startPoint x: 53, startPoint y: 121, endPoint x: 124, endPoint y: 98, distance: 74.6
click at [123, 97] on div "phone [PHONE_NUMBER] [PHONE_NUMBER] content_copy access_time Call metrics Queue…" at bounding box center [357, 217] width 651 height 376
click at [174, 71] on img at bounding box center [170, 71] width 11 height 5
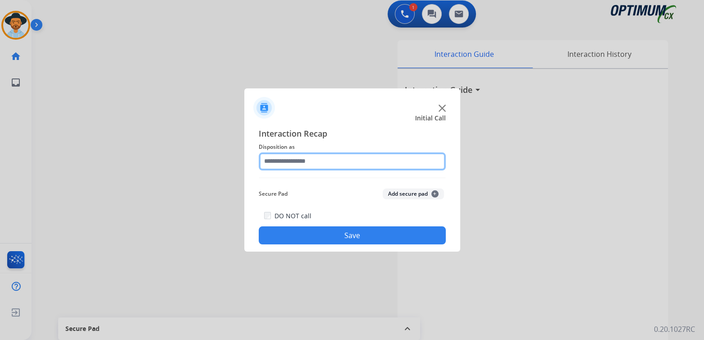
click at [306, 162] on input "text" at bounding box center [352, 161] width 187 height 18
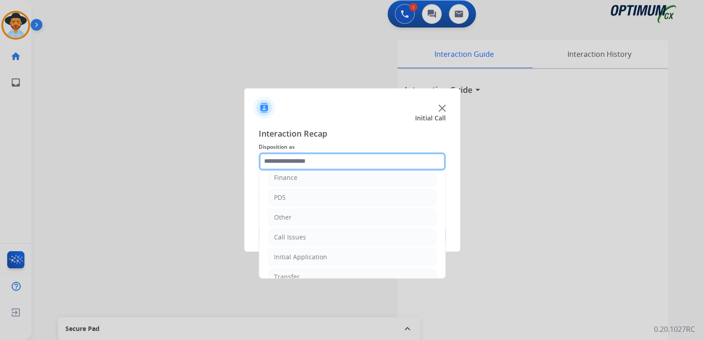
scroll to position [60, 0]
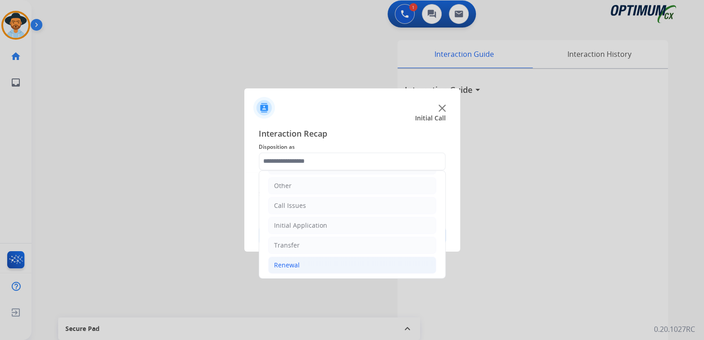
click at [286, 266] on div "Renewal" at bounding box center [287, 265] width 26 height 9
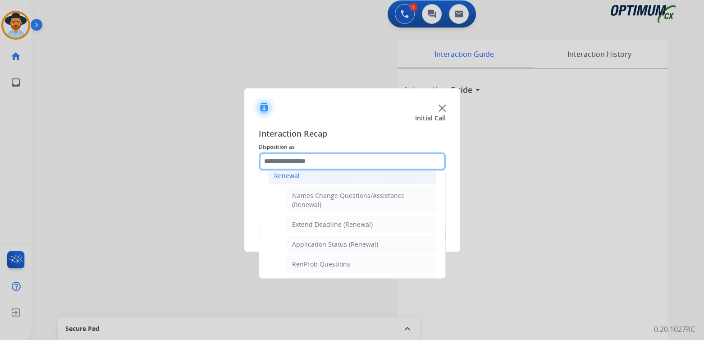
scroll to position [149, 0]
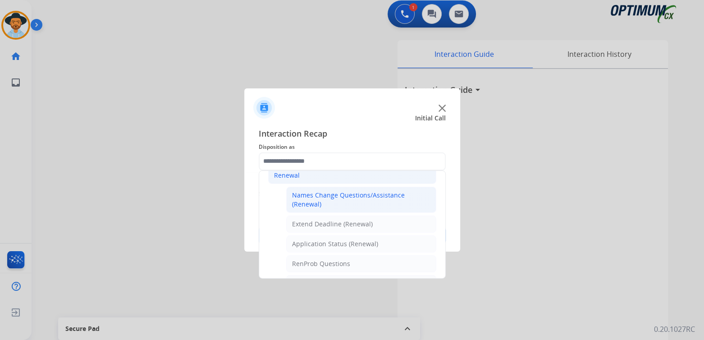
click at [304, 197] on div "Names Change Questions/Assistance (Renewal)" at bounding box center [361, 200] width 138 height 18
type input "**********"
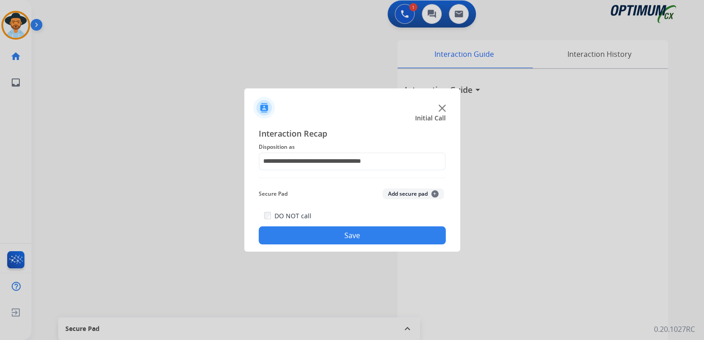
click at [354, 233] on button "Save" at bounding box center [352, 235] width 187 height 18
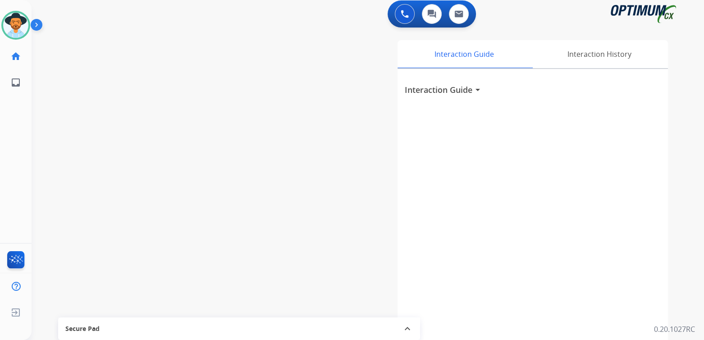
drag, startPoint x: 454, startPoint y: 164, endPoint x: 566, endPoint y: 143, distance: 113.8
click at [457, 163] on div "Interaction Guide arrow_drop_down" at bounding box center [533, 237] width 271 height 336
click at [23, 25] on img at bounding box center [15, 25] width 25 height 25
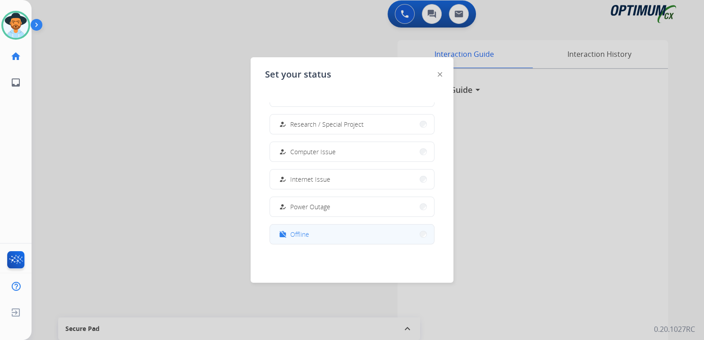
scroll to position [225, 0]
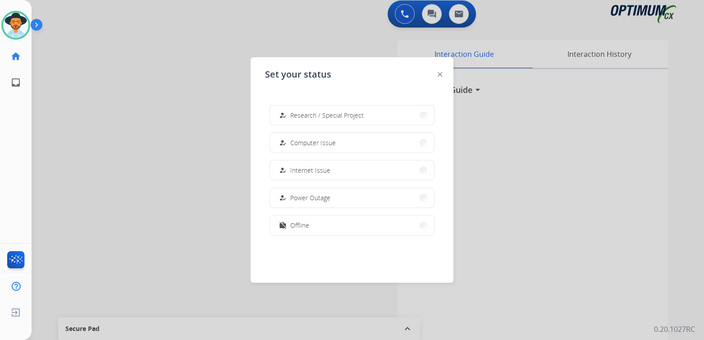
click at [310, 229] on button "work_off Offline" at bounding box center [352, 225] width 164 height 19
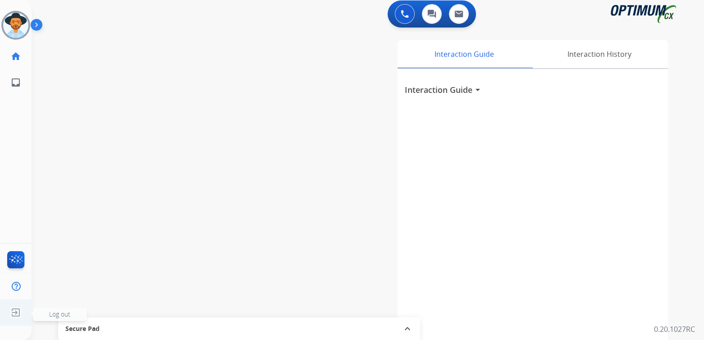
click at [61, 315] on span "Log out" at bounding box center [59, 314] width 21 height 9
